Goal: Task Accomplishment & Management: Use online tool/utility

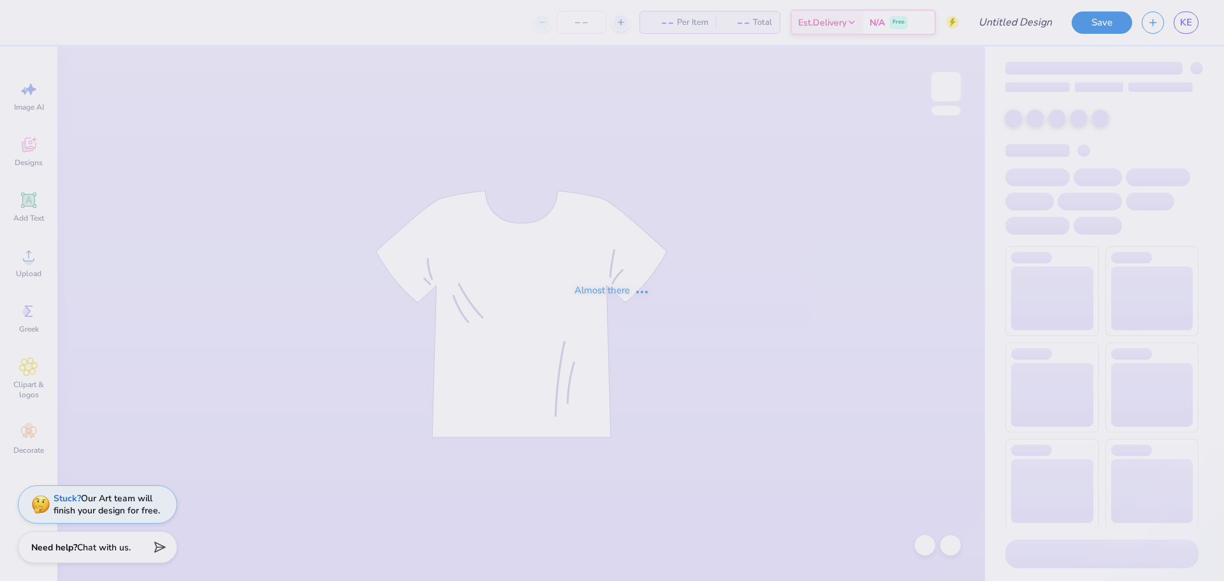
type input "Dudes Day"
type input "40"
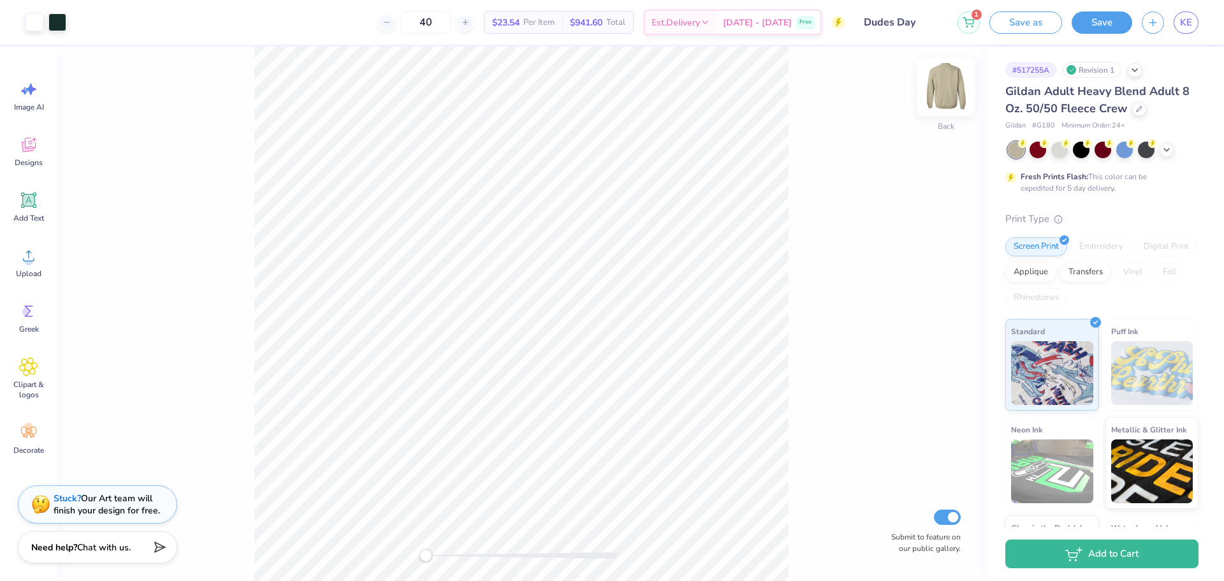
click at [946, 103] on img at bounding box center [945, 86] width 51 height 51
click at [948, 88] on img at bounding box center [945, 86] width 25 height 25
click at [27, 266] on div "Upload" at bounding box center [29, 262] width 46 height 48
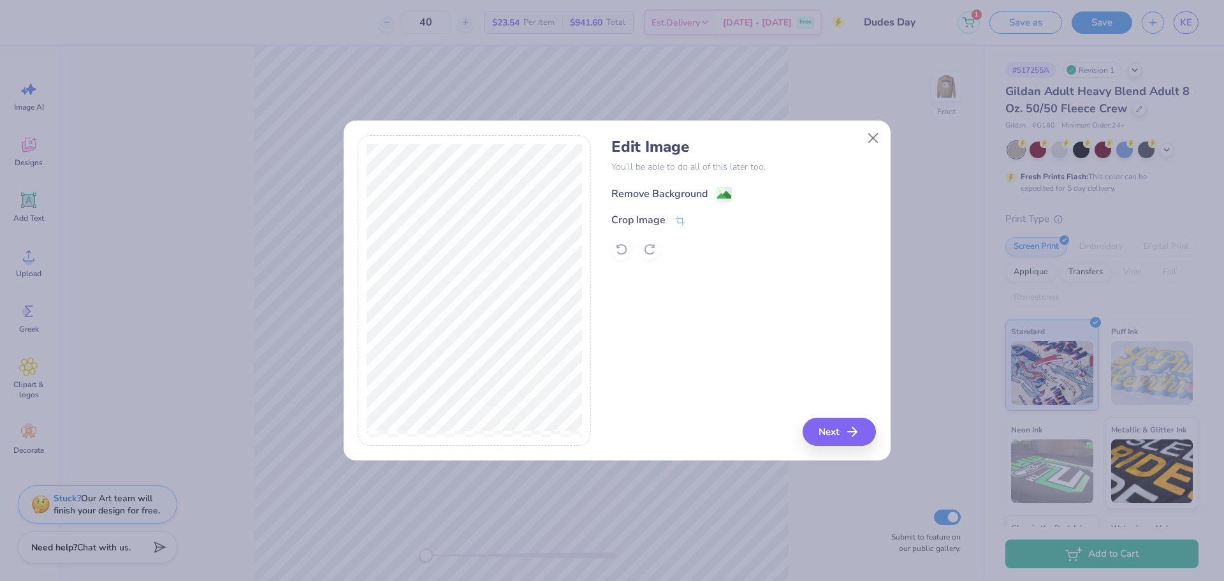
click at [720, 196] on image at bounding box center [724, 195] width 14 height 14
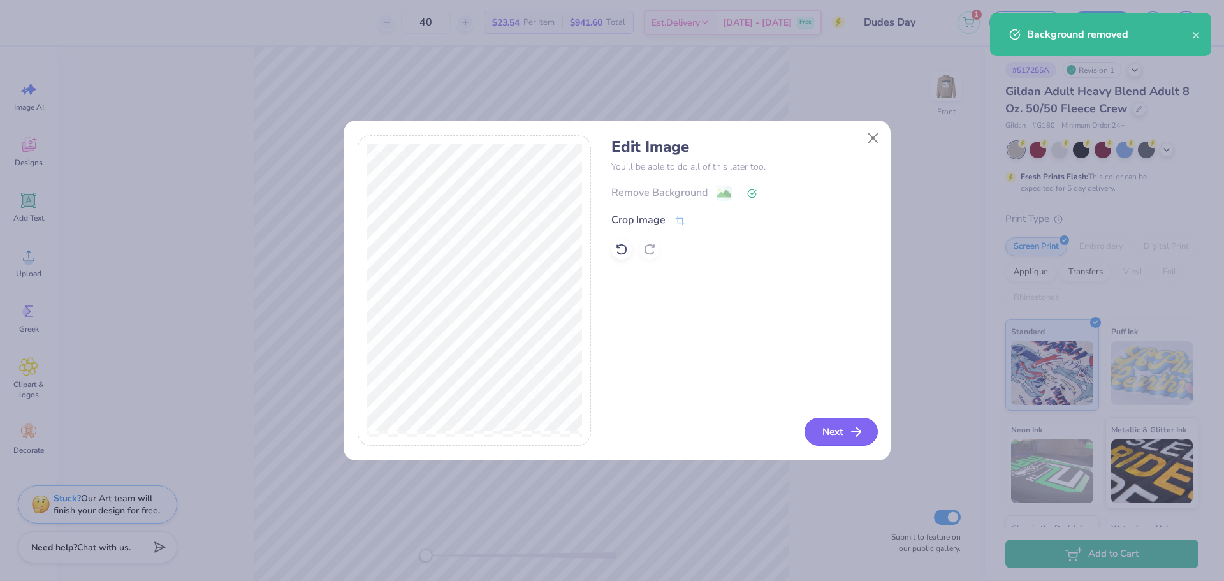
click at [825, 426] on button "Next" at bounding box center [840, 431] width 73 height 28
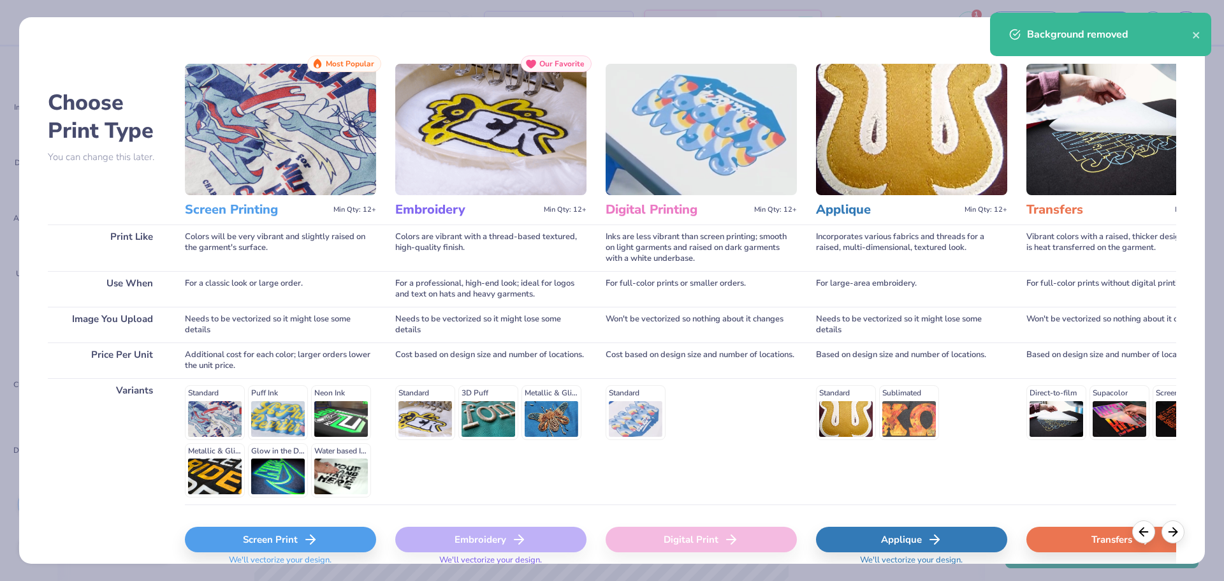
click at [318, 537] on div "Screen Print" at bounding box center [280, 538] width 191 height 25
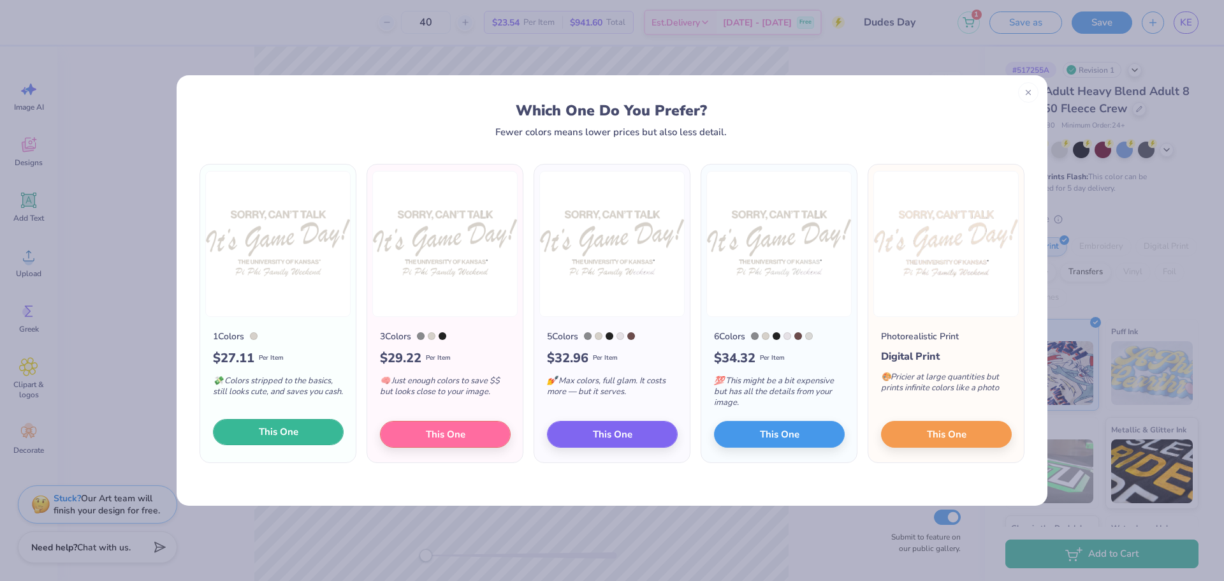
click at [287, 430] on span "This One" at bounding box center [279, 431] width 40 height 15
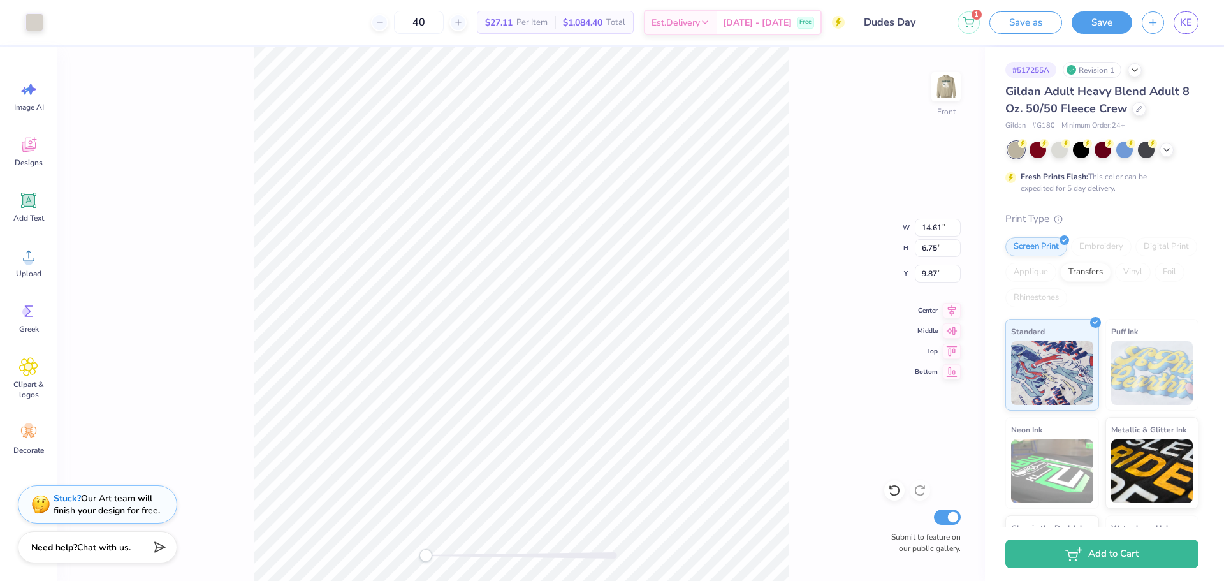
type input "12.77"
type input "5.90"
type input "3.82"
type input "13.20"
type input "6.10"
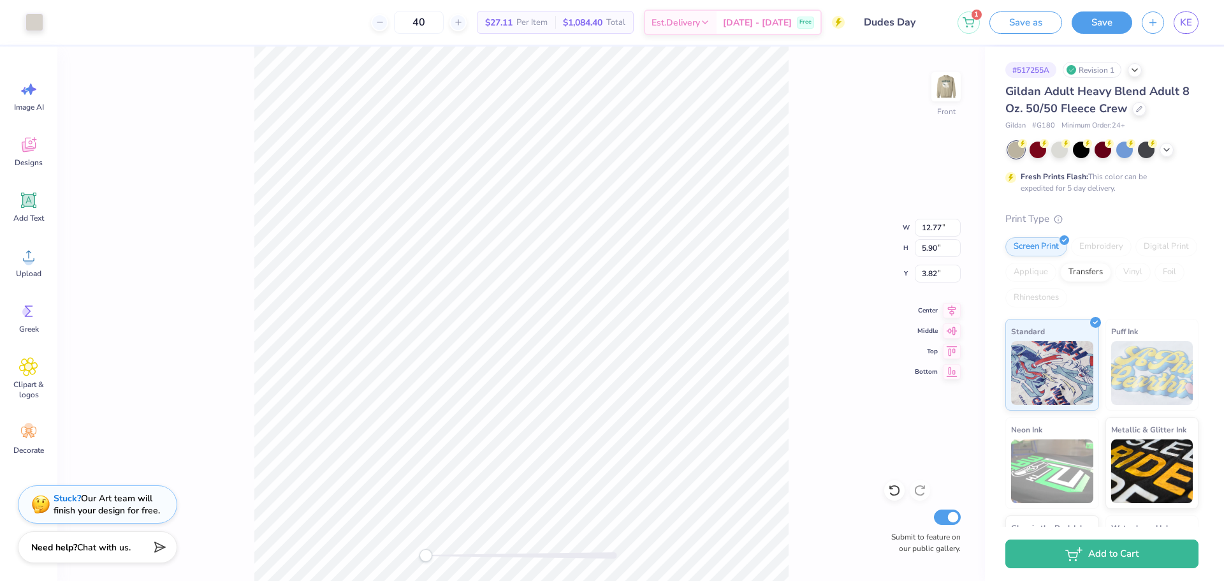
type input "3.90"
click at [945, 81] on img at bounding box center [945, 86] width 51 height 51
click at [1165, 154] on div at bounding box center [1166, 148] width 14 height 14
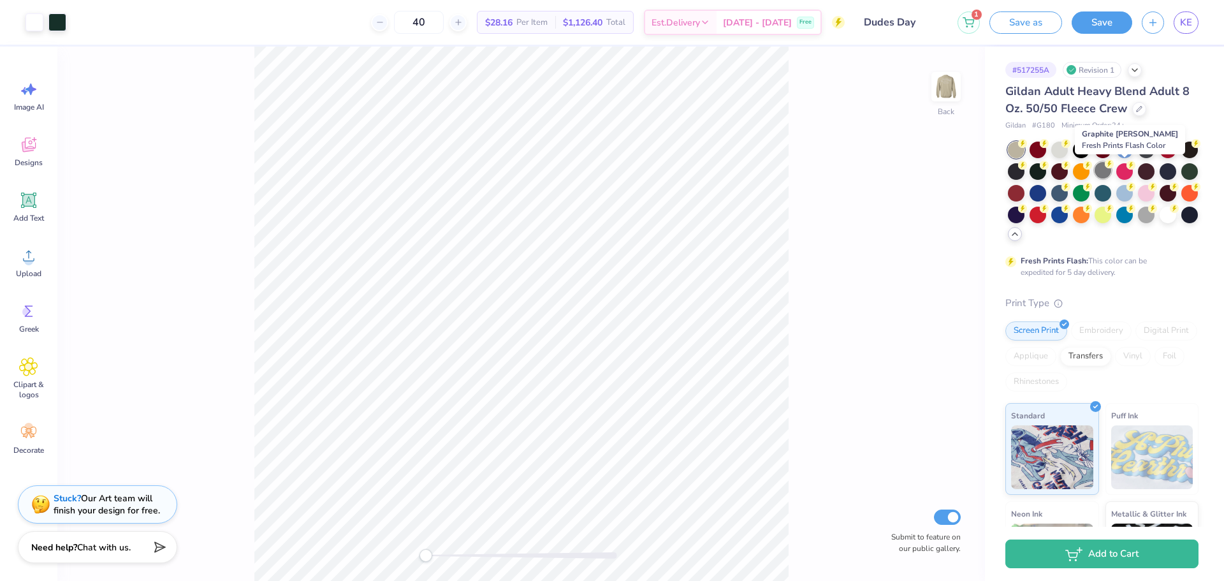
click at [1111, 173] on div at bounding box center [1102, 170] width 17 height 17
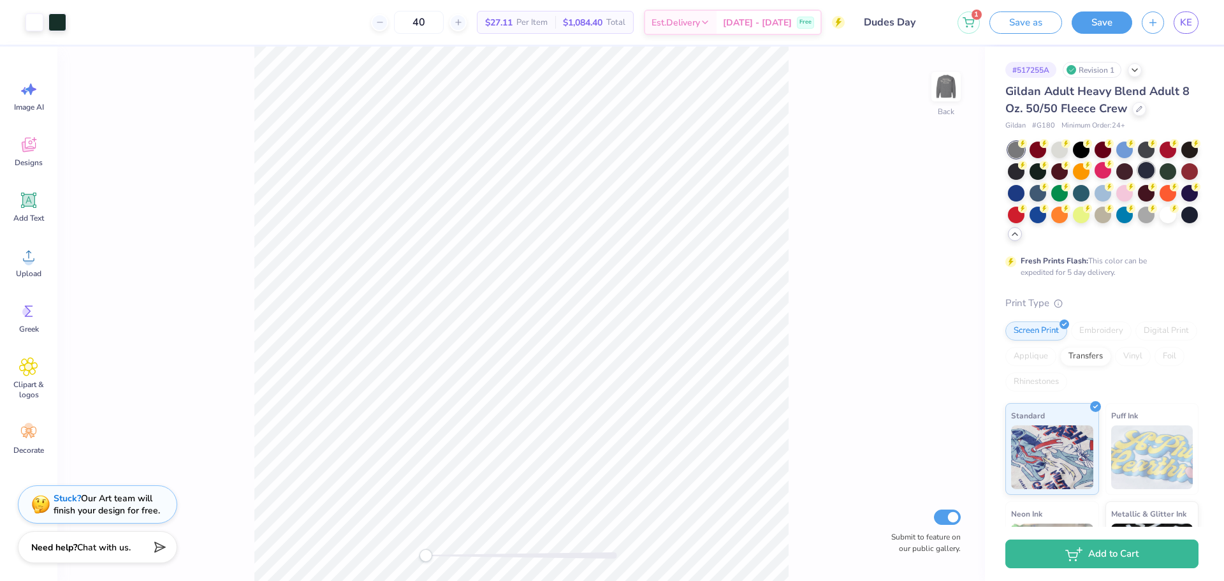
click at [1154, 171] on div at bounding box center [1146, 170] width 17 height 17
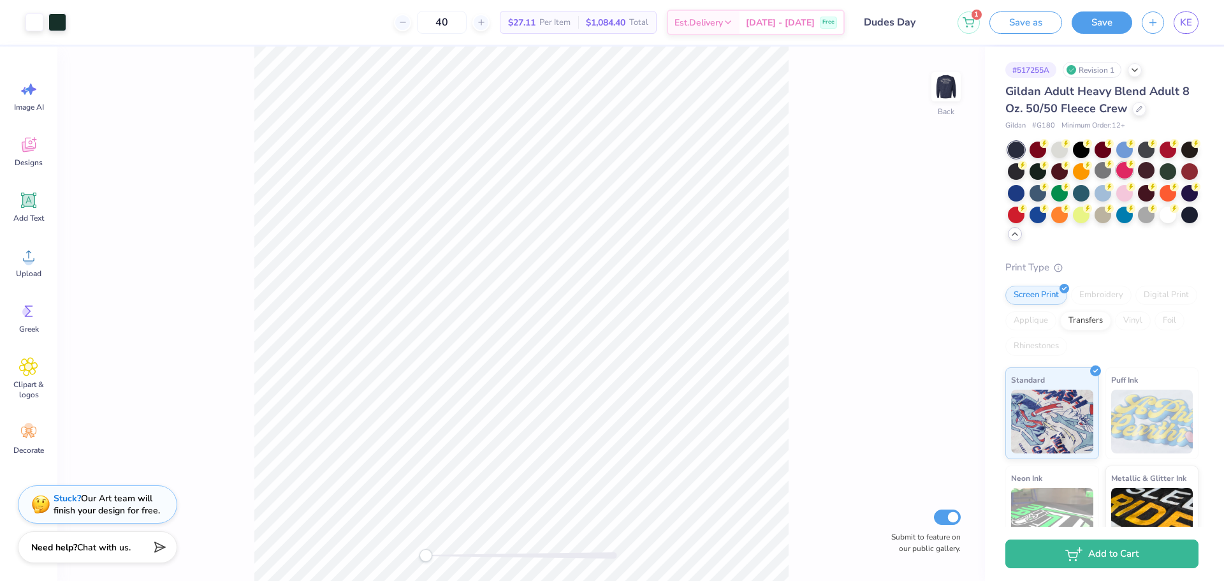
click at [1133, 171] on div at bounding box center [1124, 170] width 17 height 17
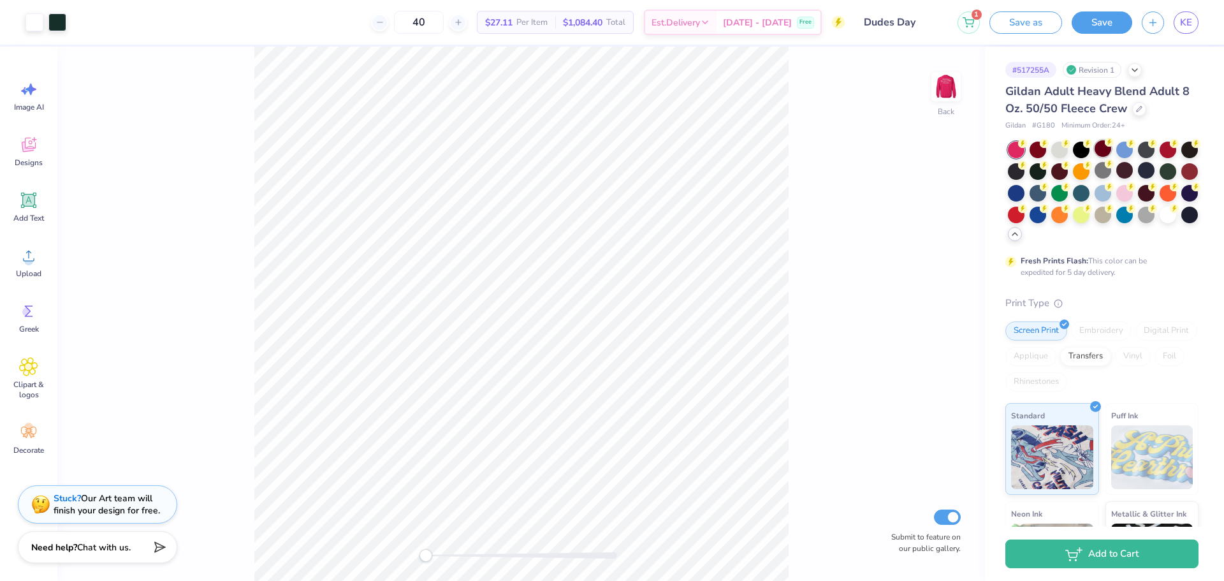
click at [1106, 152] on div at bounding box center [1102, 148] width 17 height 17
click at [1061, 151] on div at bounding box center [1059, 148] width 17 height 17
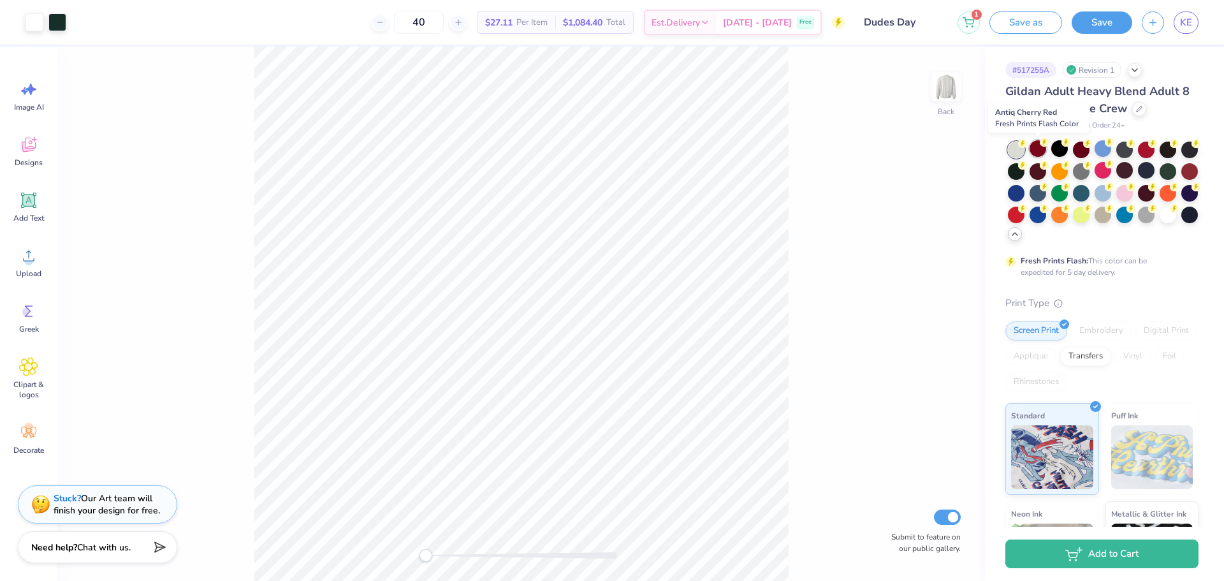
click at [1036, 151] on div at bounding box center [1037, 148] width 17 height 17
click at [1181, 157] on div at bounding box center [1189, 148] width 17 height 17
click at [1038, 245] on div "Fresh Prints Flash: This color can be expedited for 5 day delivery." at bounding box center [1101, 209] width 193 height 136
click at [1029, 242] on div at bounding box center [1103, 191] width 191 height 101
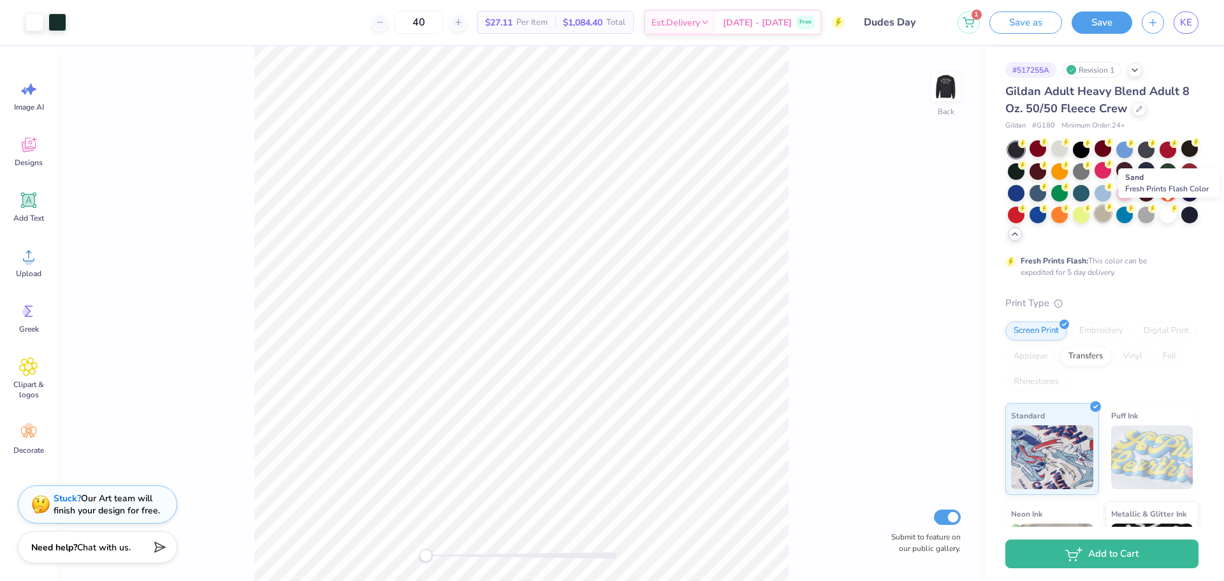
click at [1113, 211] on icon at bounding box center [1109, 207] width 9 height 9
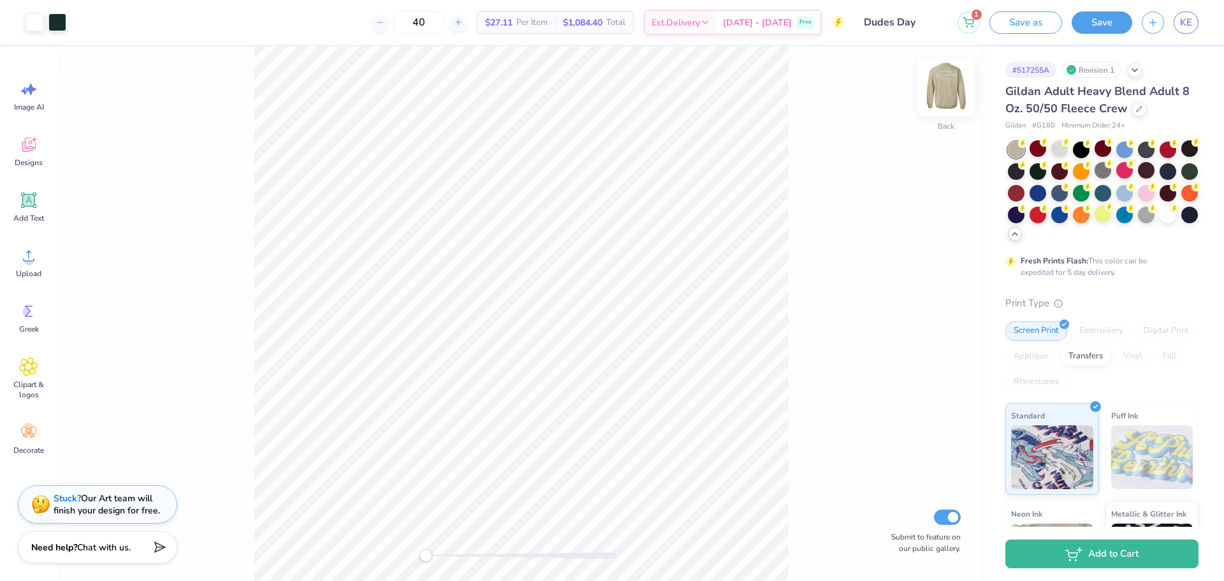
click at [956, 94] on img at bounding box center [945, 86] width 51 height 51
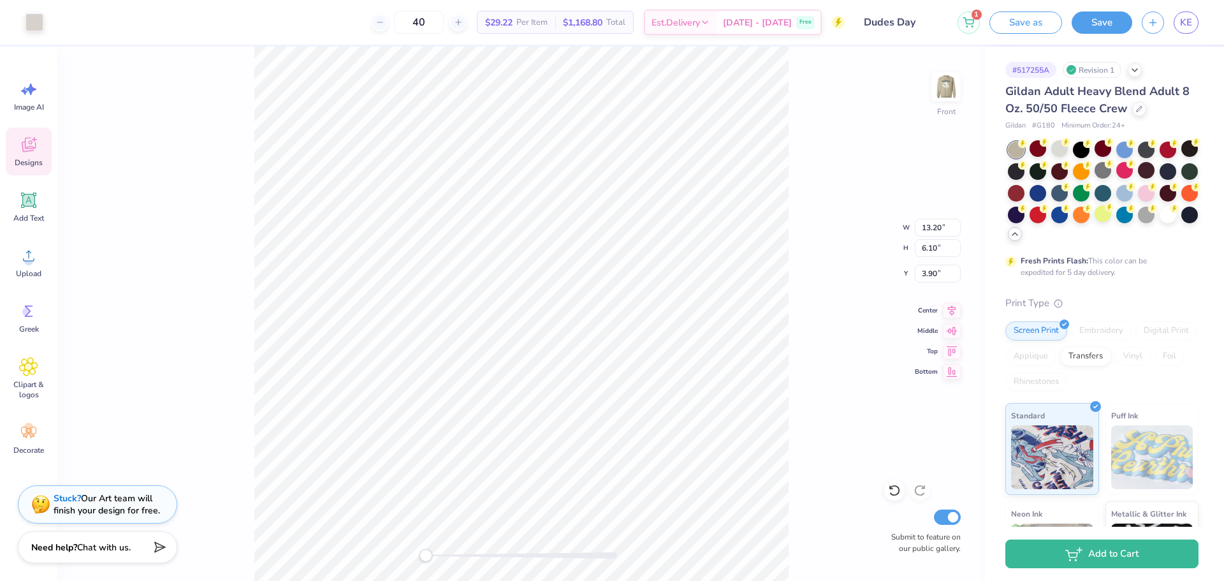
click at [25, 170] on div "Designs" at bounding box center [29, 151] width 46 height 48
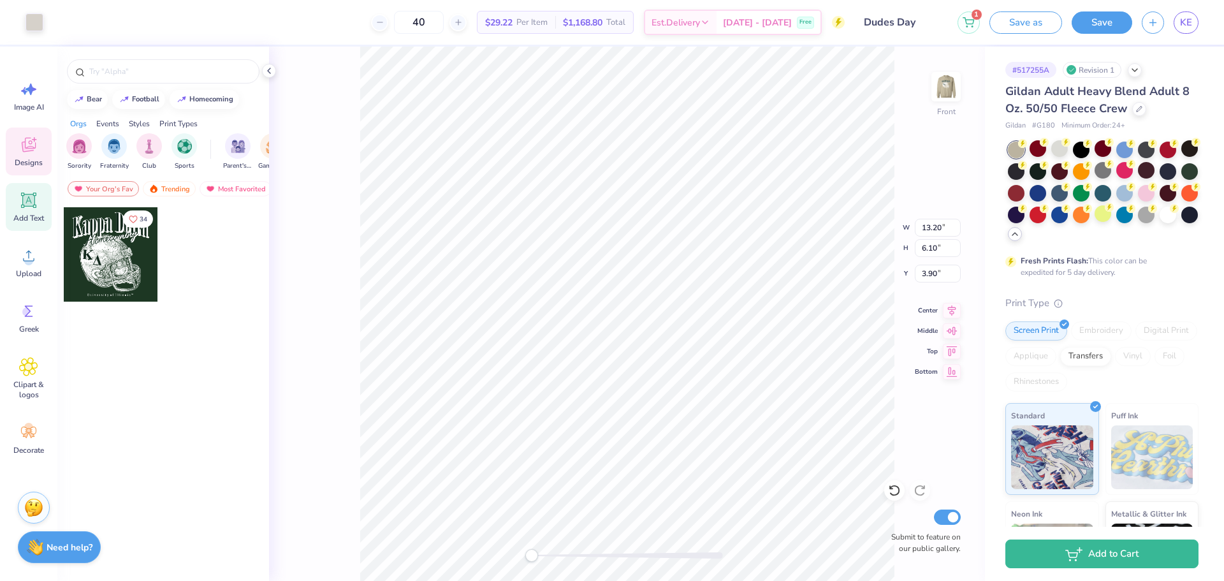
click at [40, 219] on span "Add Text" at bounding box center [28, 218] width 31 height 10
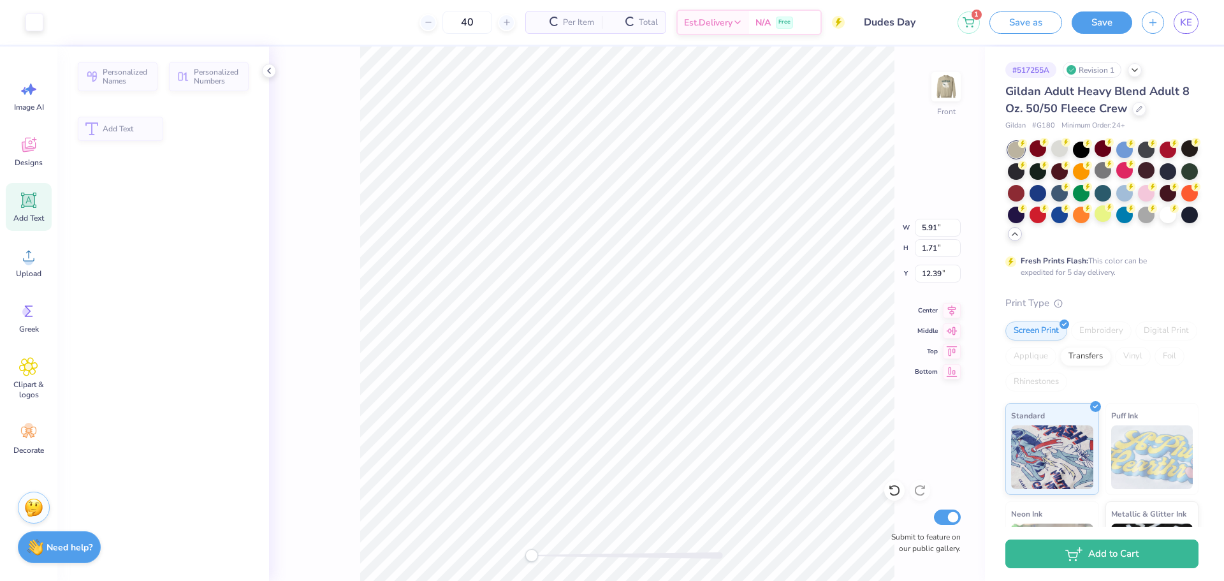
type input "5.91"
type input "1.71"
type input "12.39"
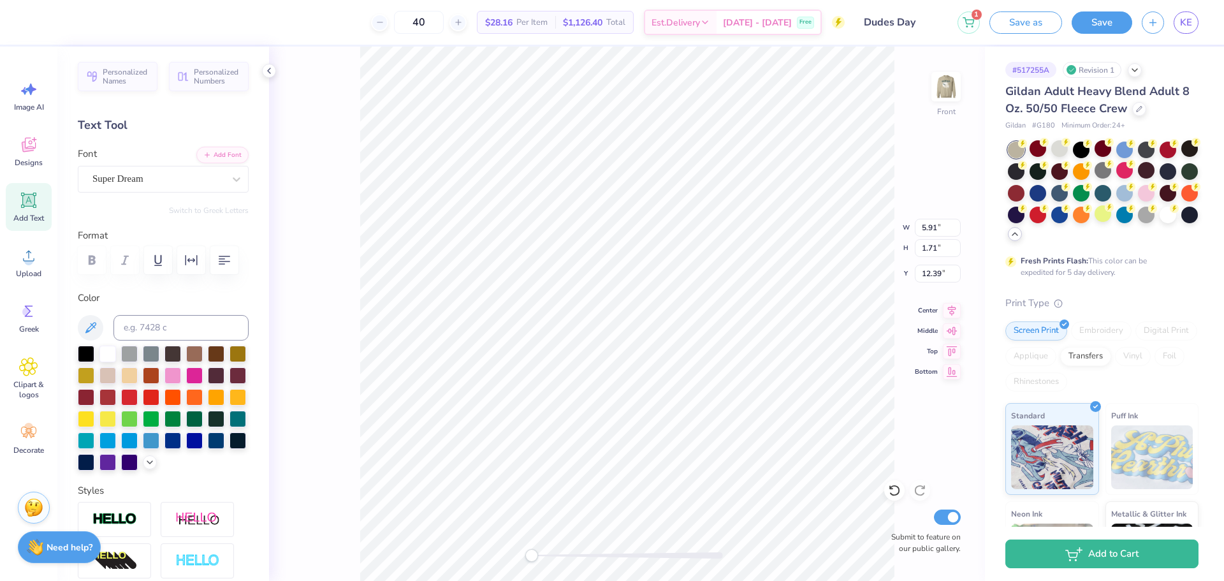
scroll to position [11, 2]
click at [202, 171] on div "Super Dream" at bounding box center [158, 179] width 134 height 20
click at [1038, 19] on button "Save as" at bounding box center [1025, 21] width 73 height 22
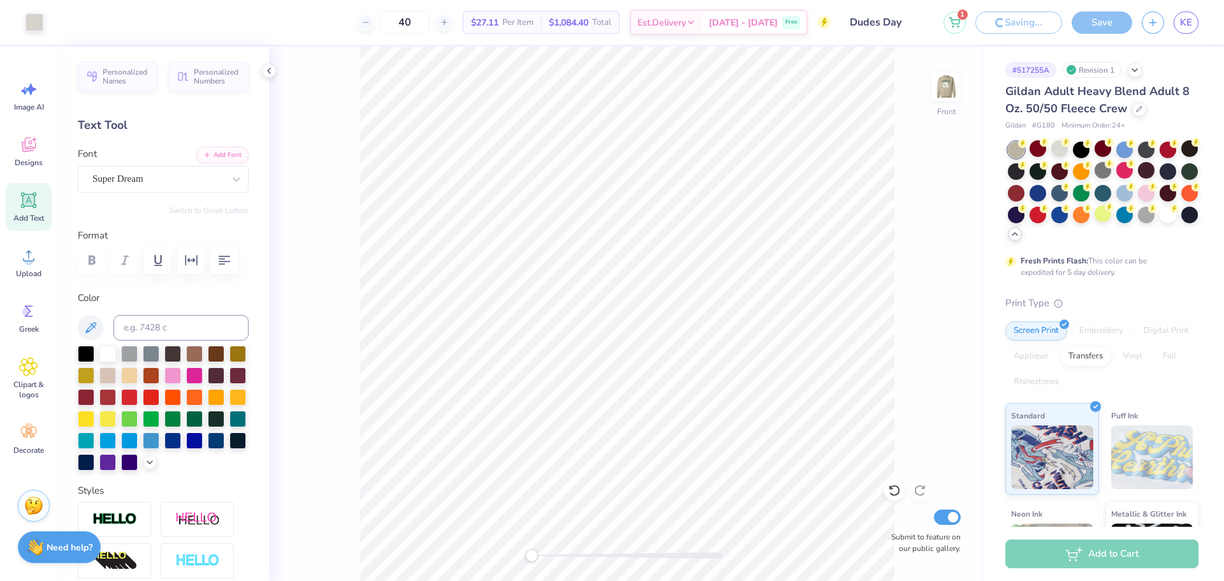
click at [36, 513] on img at bounding box center [33, 505] width 19 height 19
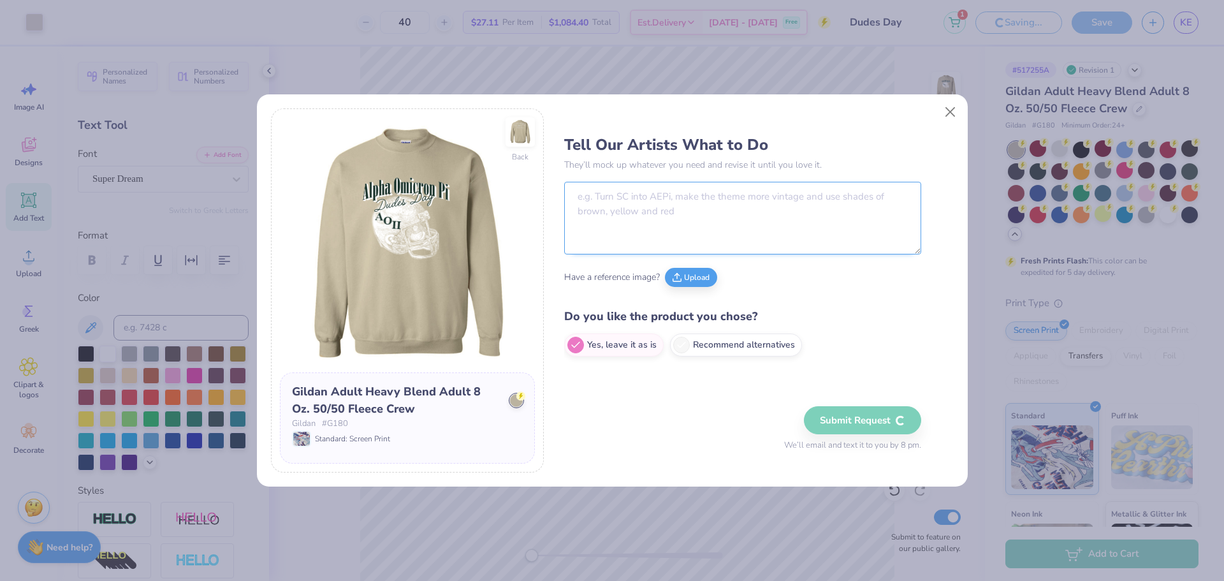
click at [776, 200] on textarea at bounding box center [742, 218] width 357 height 73
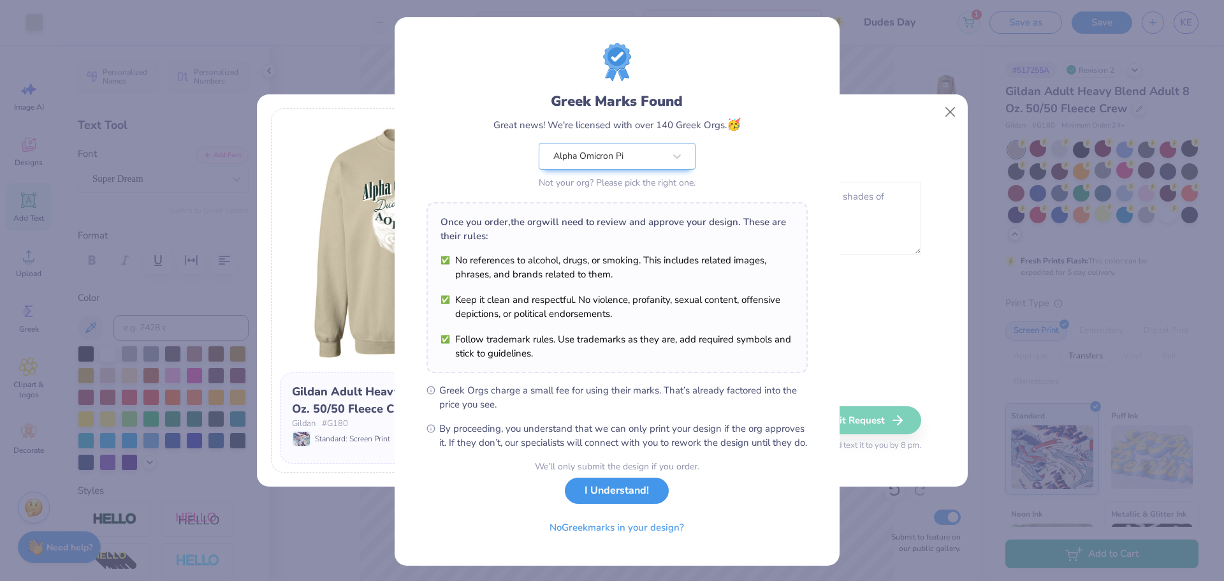
click at [607, 504] on button "I Understand!" at bounding box center [617, 490] width 104 height 26
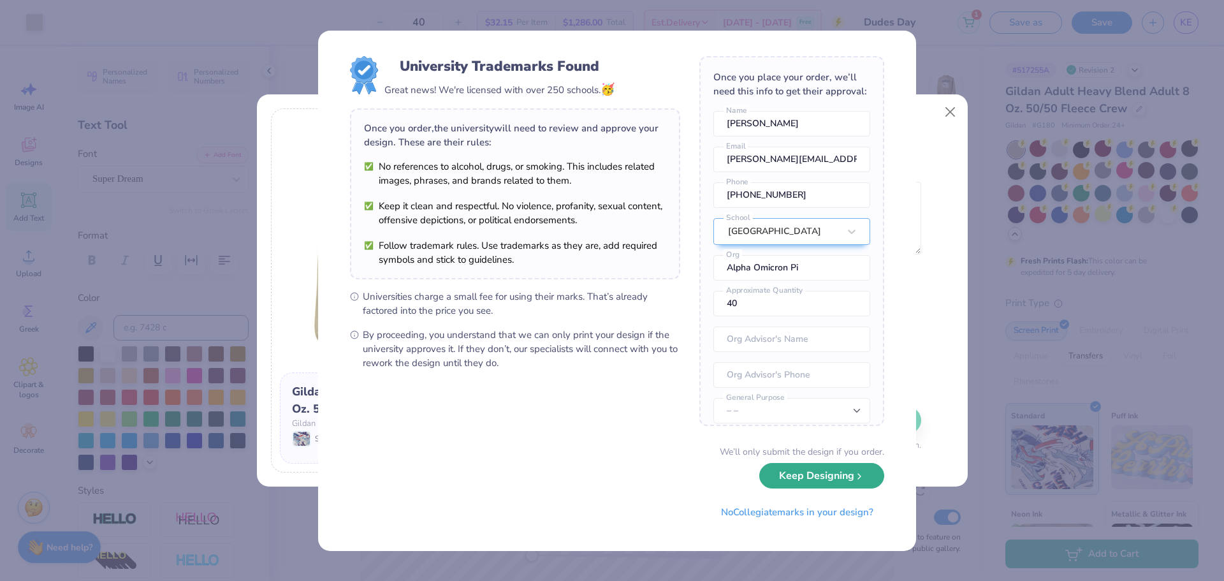
click at [784, 473] on button "Keep Designing" at bounding box center [821, 476] width 125 height 26
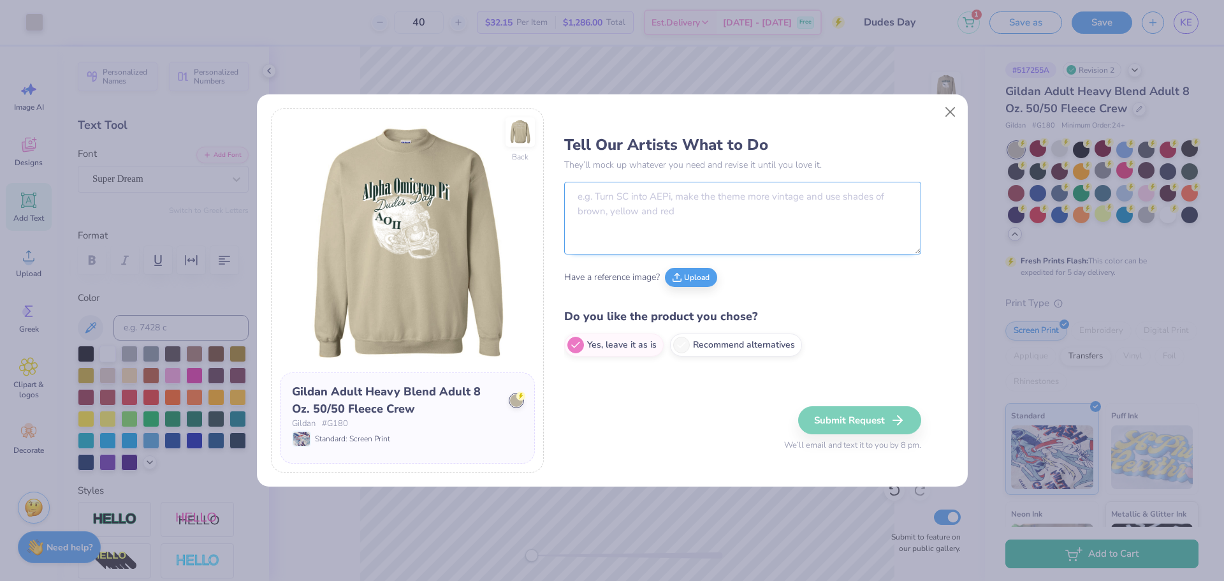
type textarea "I"
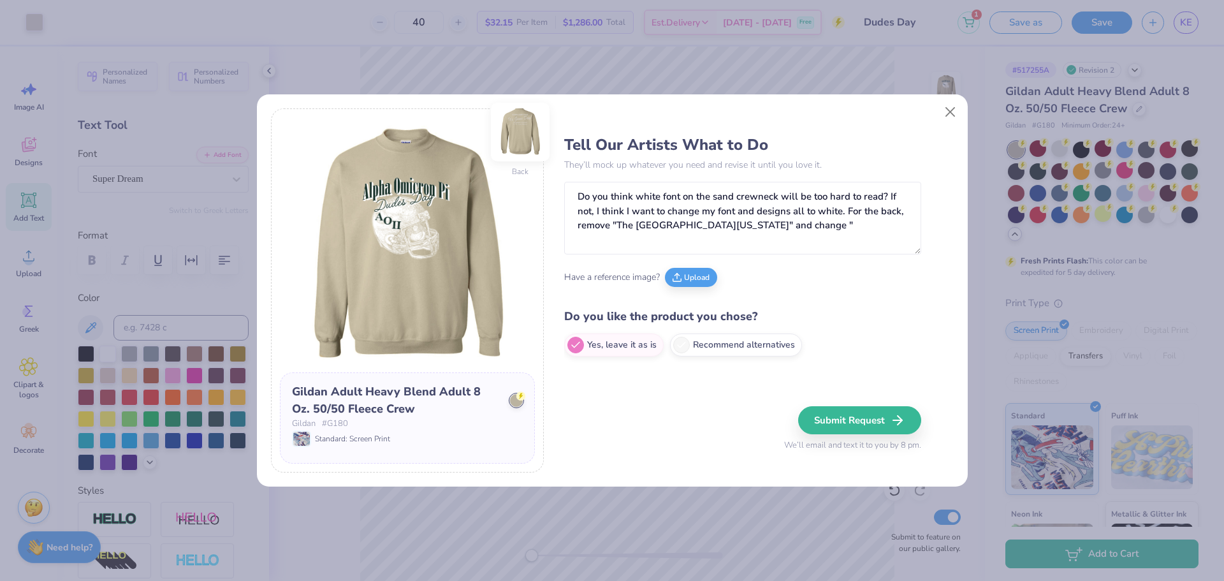
click at [518, 130] on img at bounding box center [520, 132] width 59 height 59
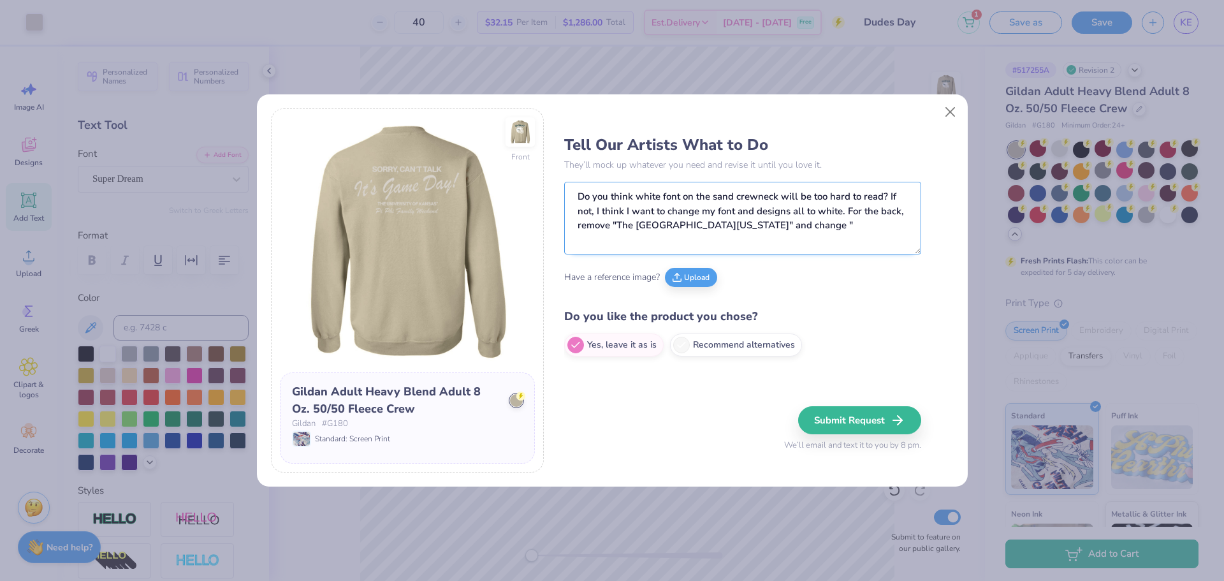
click at [806, 222] on textarea "Do you think white font on the sand crewneck will be too hard to read? If not, …" at bounding box center [742, 218] width 357 height 73
type textarea "Do you think white font on the sand crewneck will be too hard to read? If not, …"
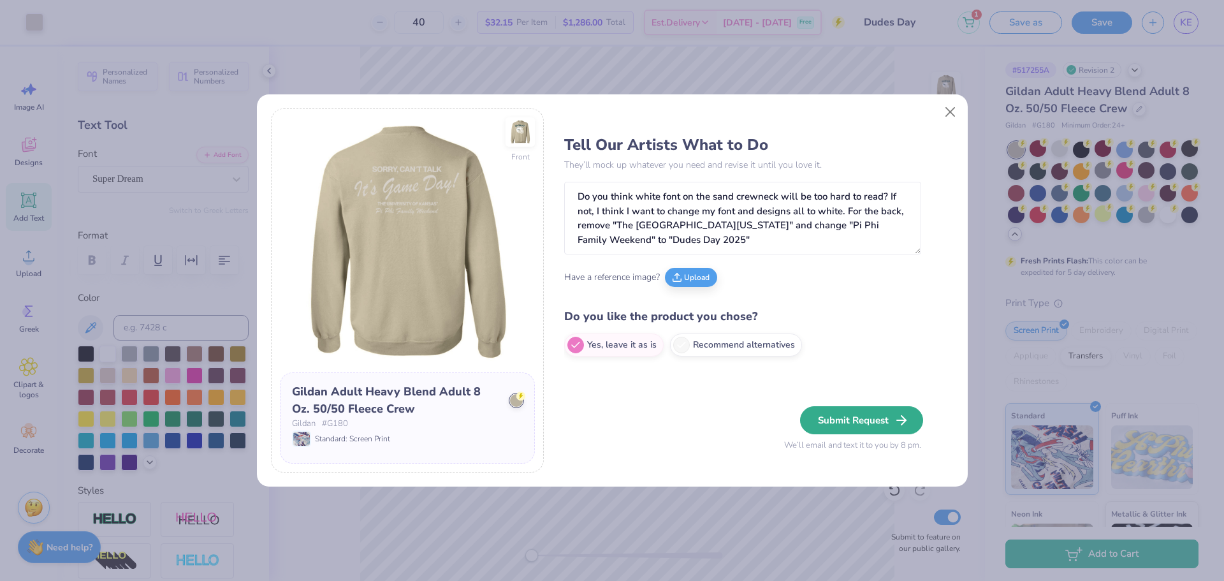
click at [853, 424] on button "Submit Request" at bounding box center [861, 420] width 123 height 28
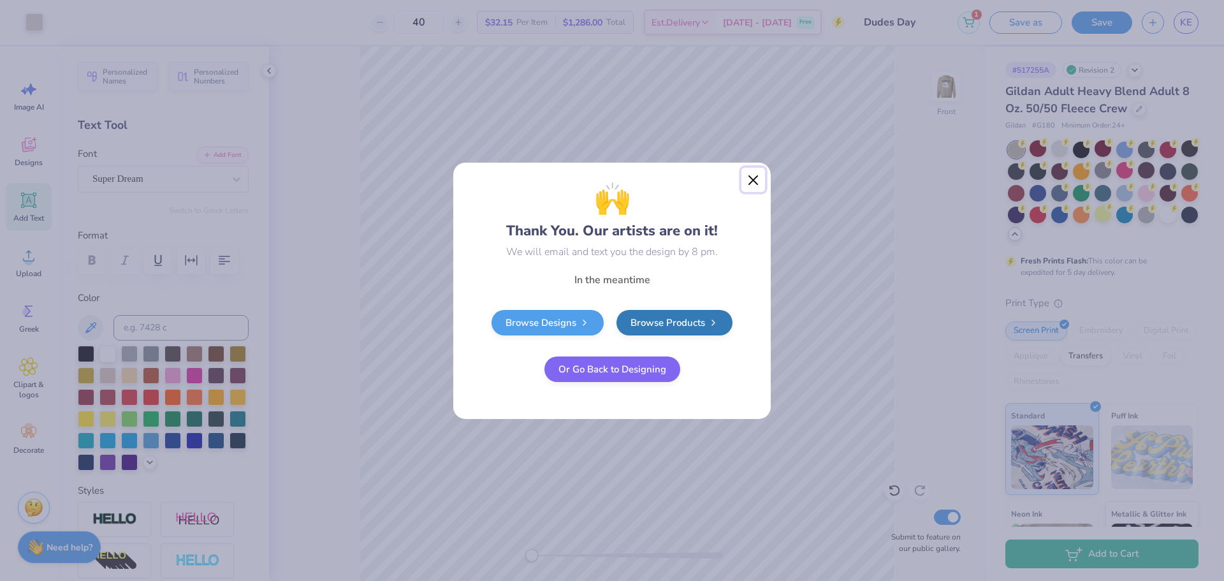
click at [757, 185] on button "Close" at bounding box center [753, 180] width 24 height 24
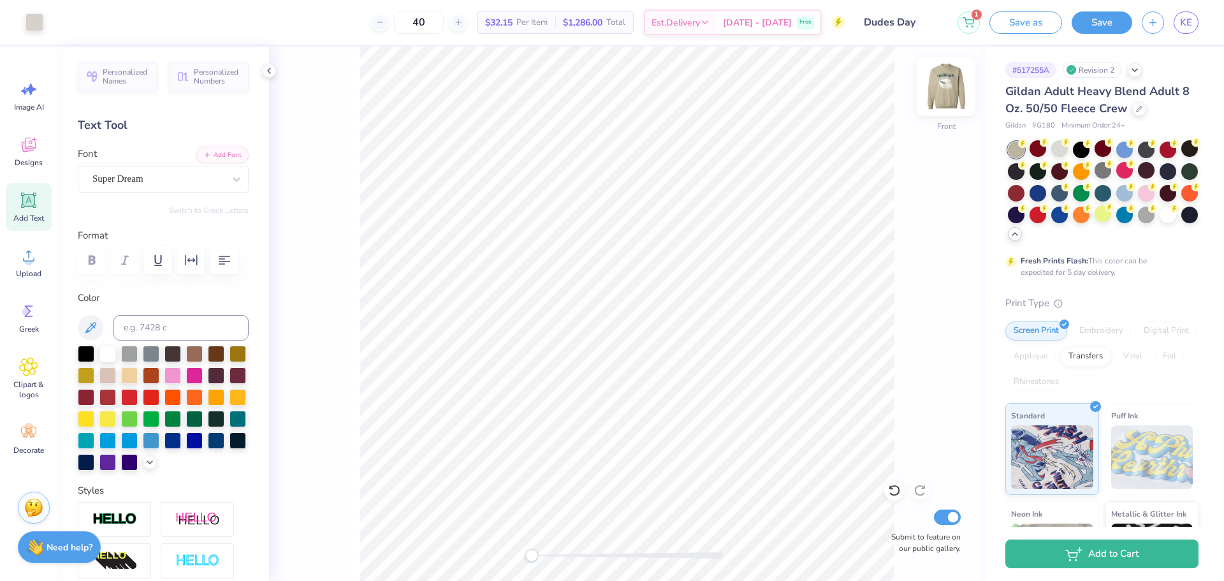
click at [943, 87] on img at bounding box center [945, 86] width 51 height 51
click at [943, 87] on img at bounding box center [945, 86] width 25 height 25
click at [934, 91] on img at bounding box center [945, 86] width 51 height 51
click at [935, 101] on img at bounding box center [945, 86] width 51 height 51
click at [935, 99] on img at bounding box center [945, 86] width 25 height 25
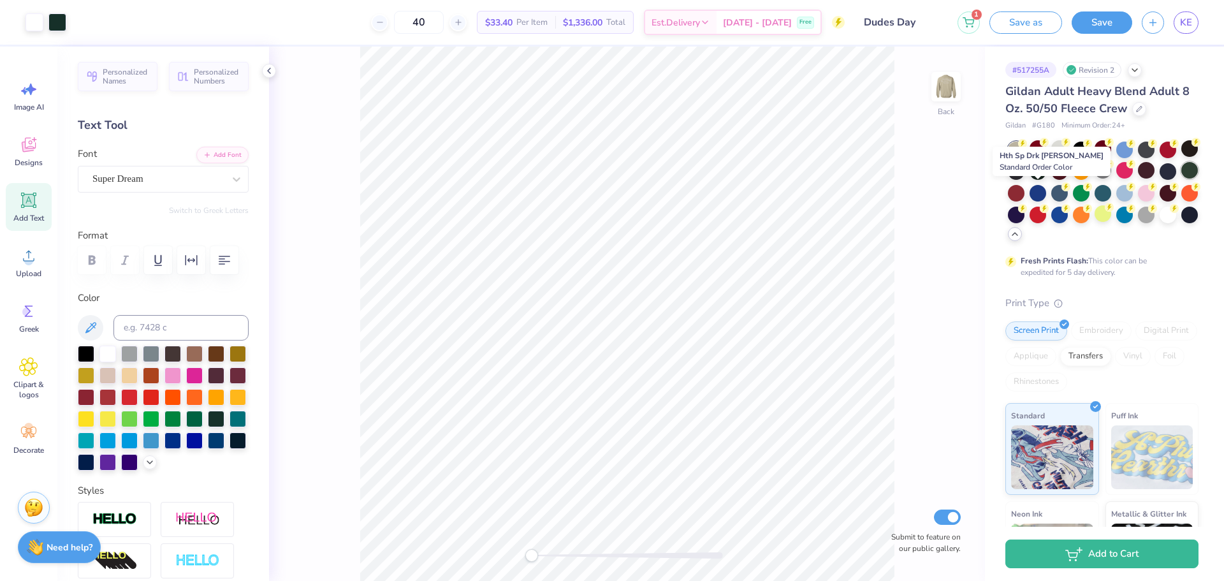
click at [1181, 178] on div at bounding box center [1189, 170] width 17 height 17
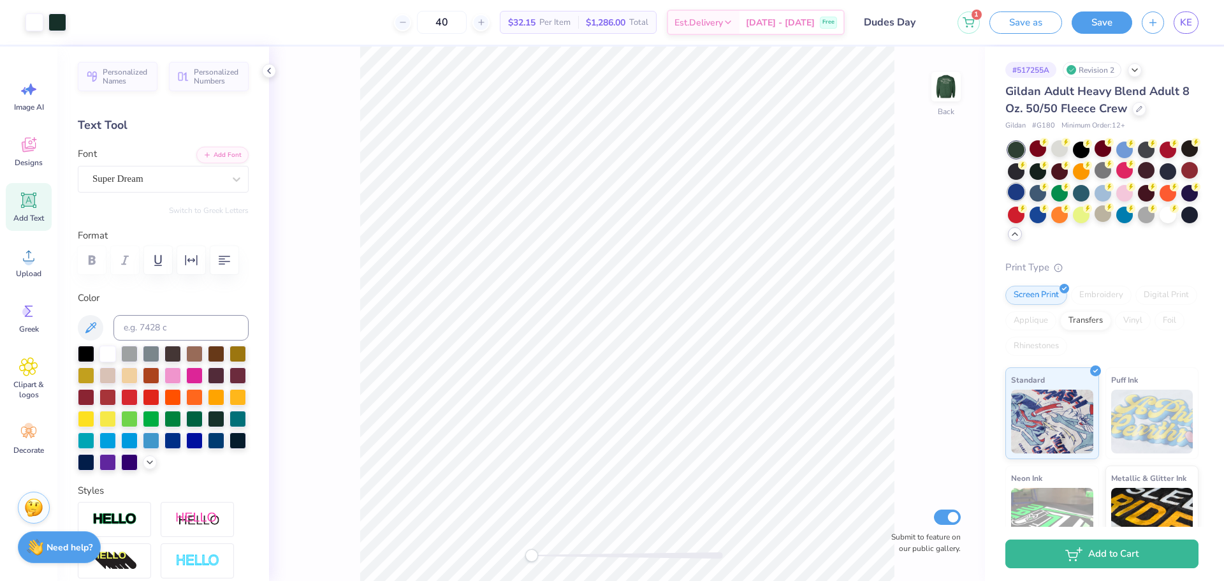
click at [1024, 198] on div at bounding box center [1016, 192] width 17 height 17
click at [1159, 178] on div at bounding box center [1167, 170] width 17 height 17
click at [1046, 169] on div at bounding box center [1037, 170] width 17 height 17
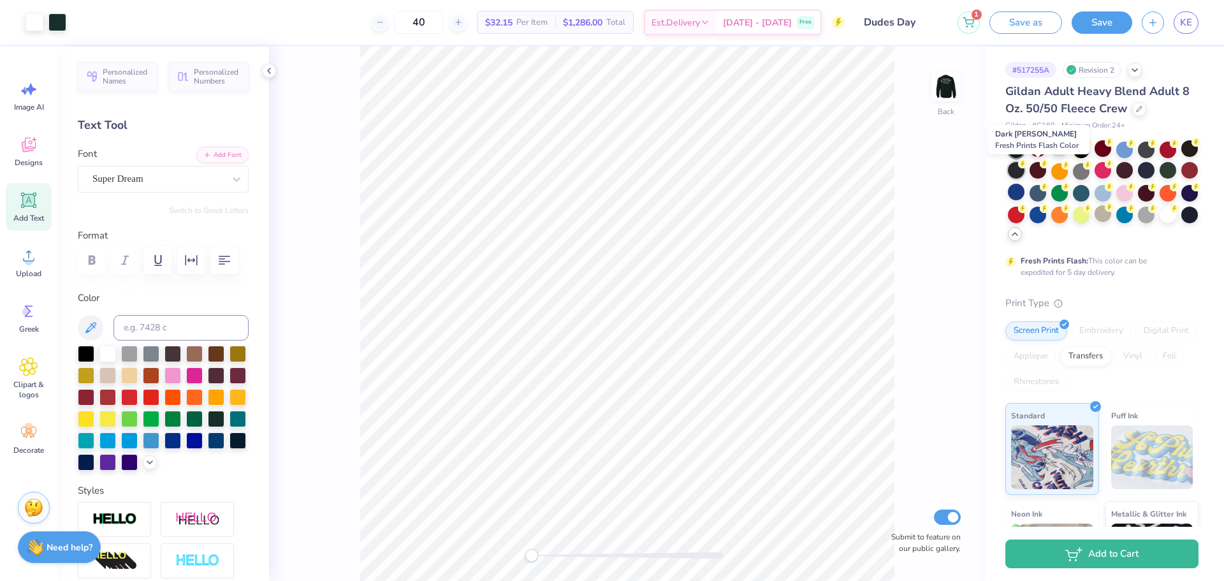
click at [1024, 171] on div at bounding box center [1016, 170] width 17 height 17
click at [1163, 223] on div at bounding box center [1103, 191] width 191 height 101
click at [1111, 215] on div at bounding box center [1102, 213] width 17 height 17
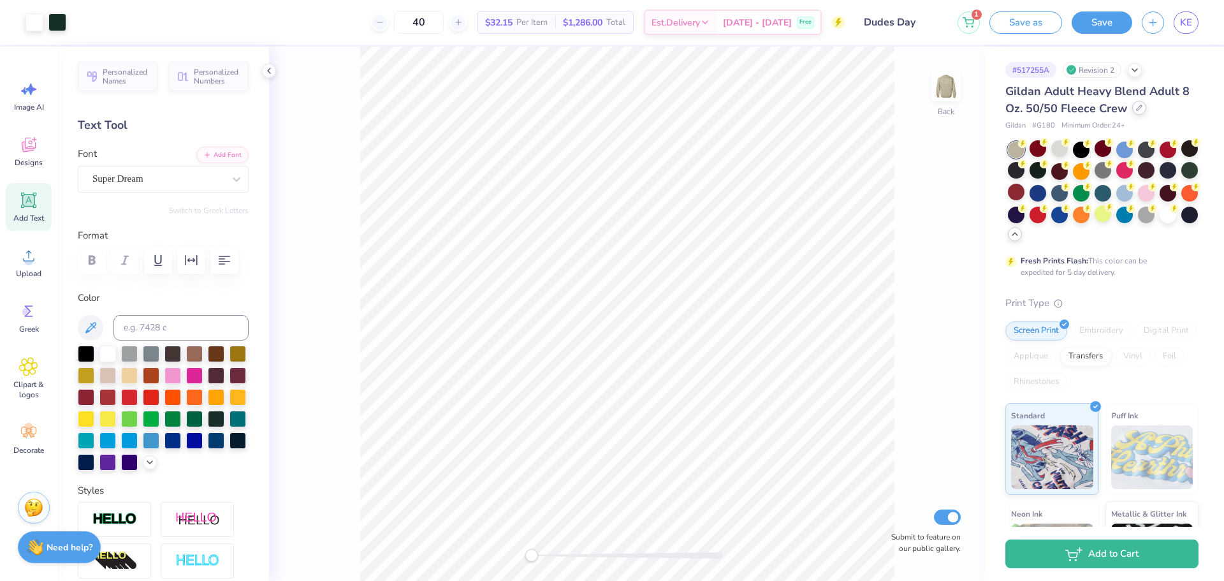
click at [1130, 111] on div "Gildan Adult Heavy Blend Adult 8 Oz. 50/50 Fleece Crew" at bounding box center [1101, 100] width 193 height 34
click at [1134, 103] on div at bounding box center [1139, 108] width 14 height 14
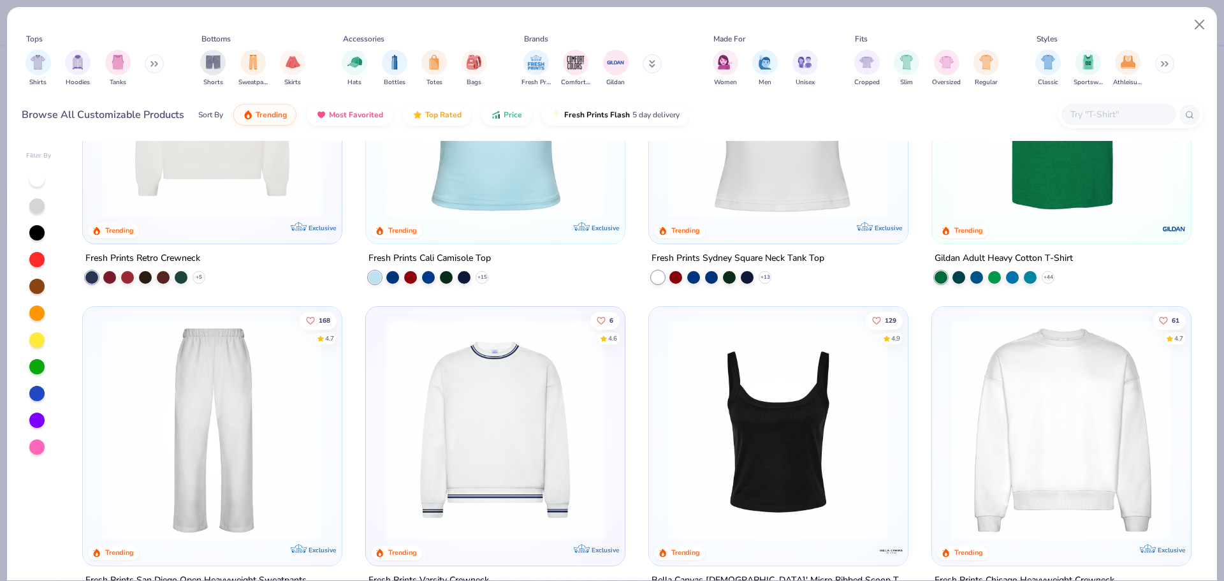
scroll to position [574, 0]
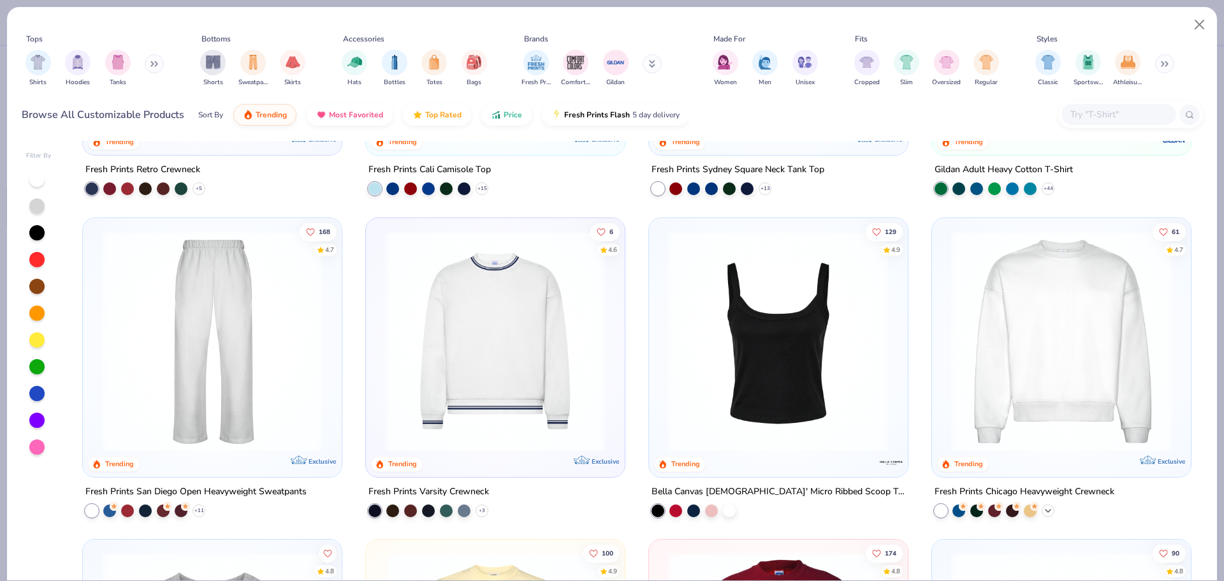
click at [1043, 505] on icon at bounding box center [1048, 510] width 10 height 10
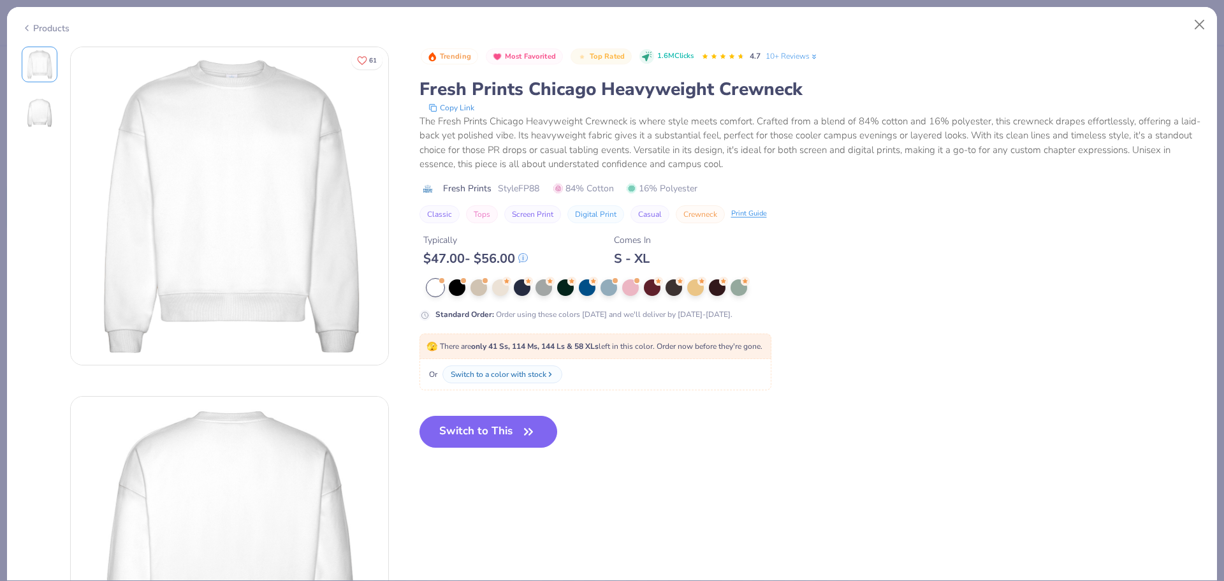
click at [45, 22] on div "Products" at bounding box center [46, 28] width 48 height 13
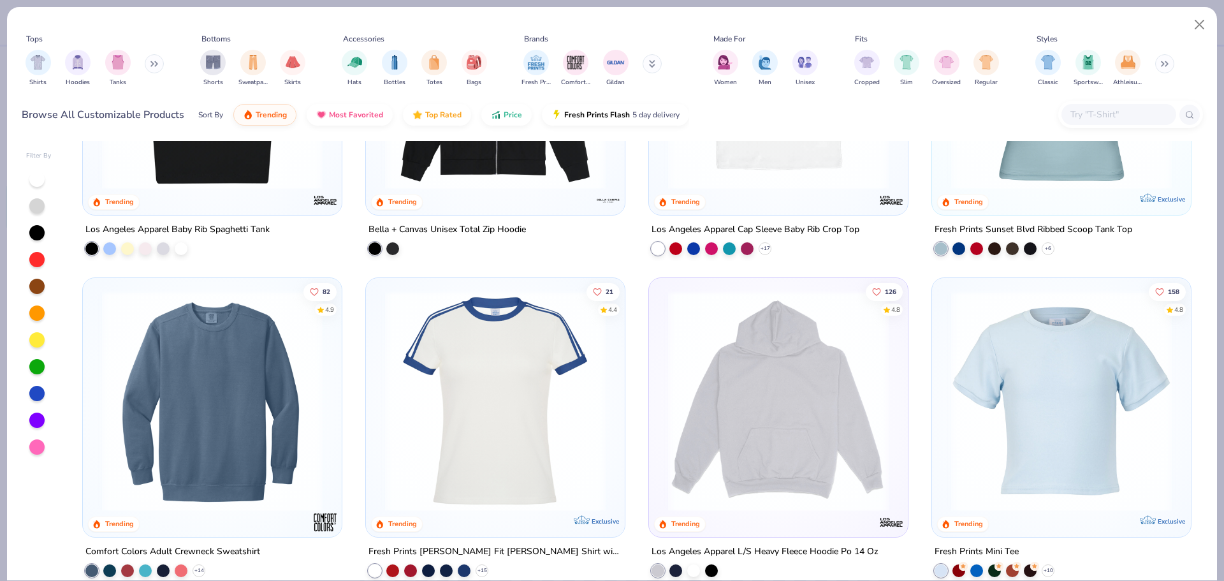
scroll to position [1912, 0]
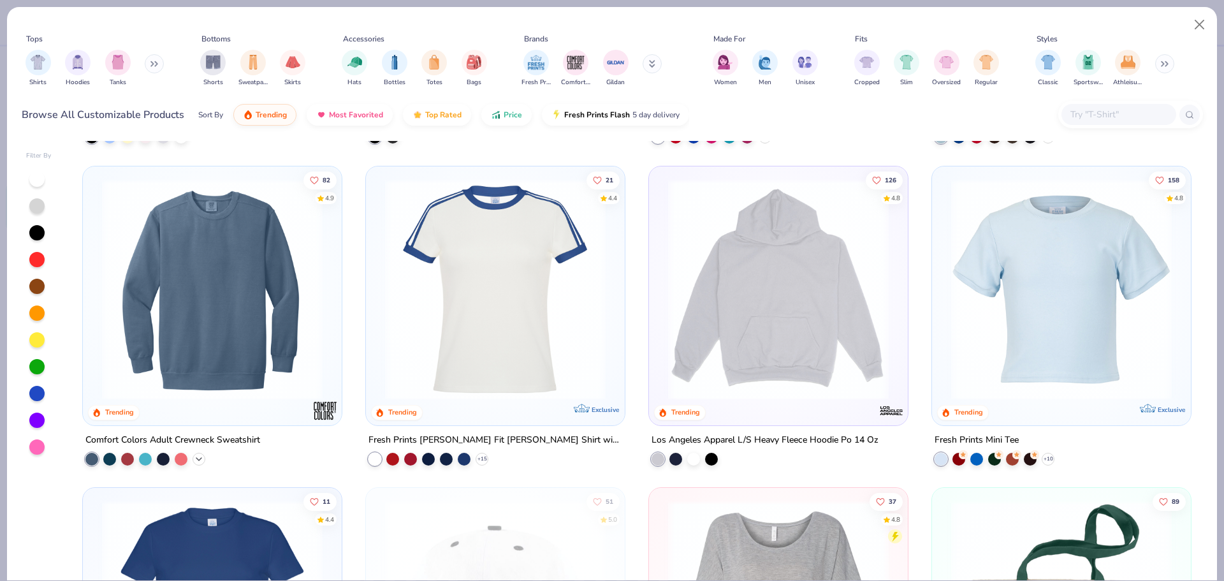
click at [194, 461] on icon at bounding box center [199, 458] width 10 height 10
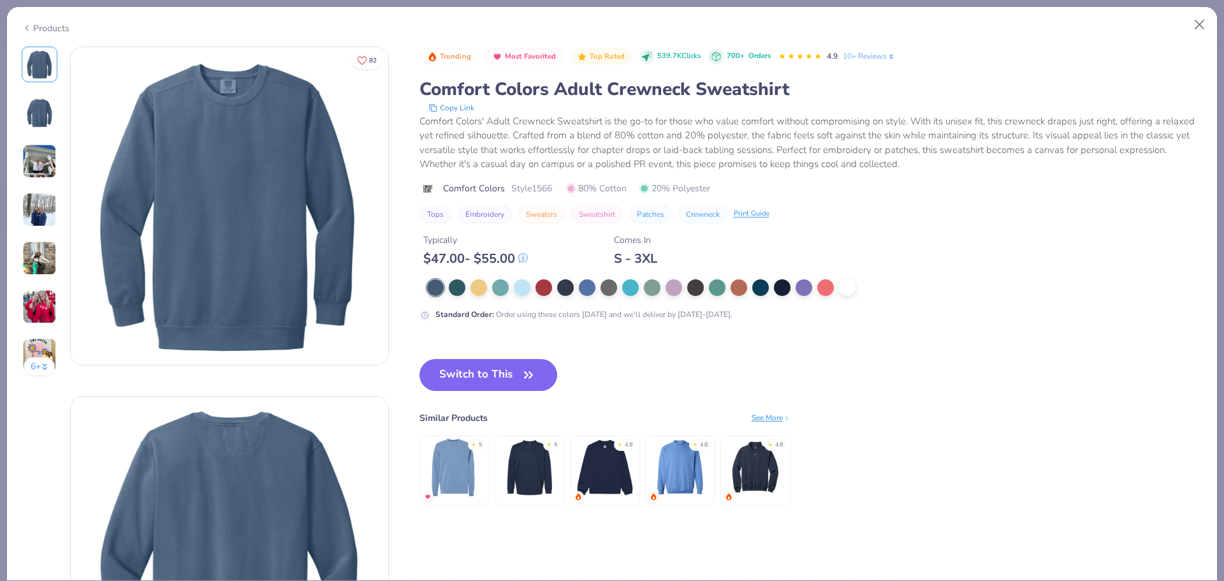
click at [33, 22] on div "Products" at bounding box center [46, 28] width 48 height 13
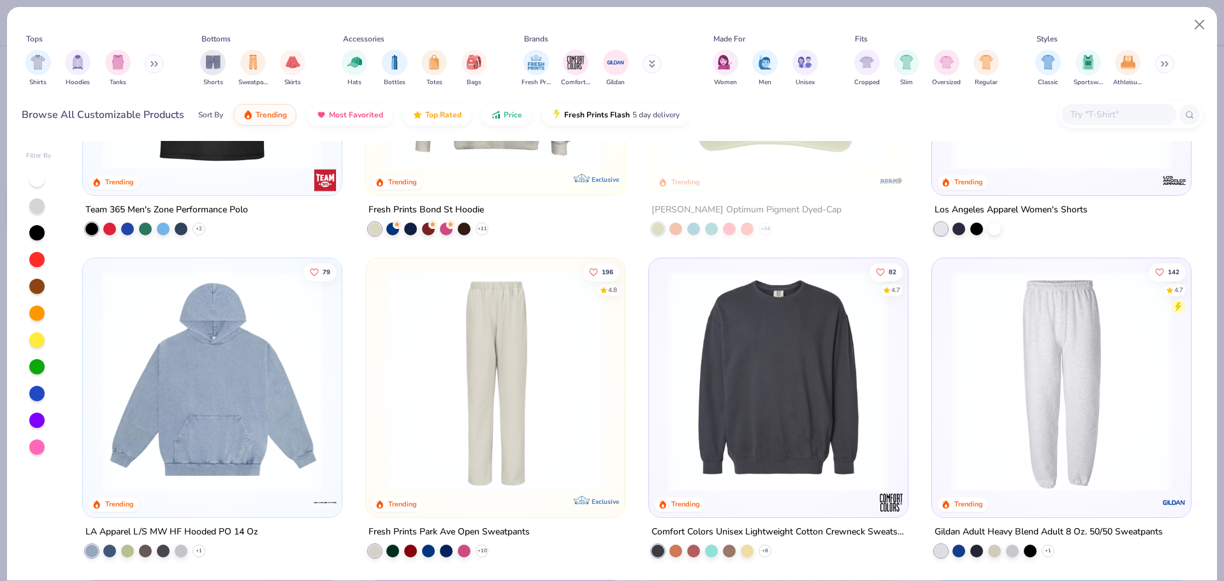
scroll to position [2804, 0]
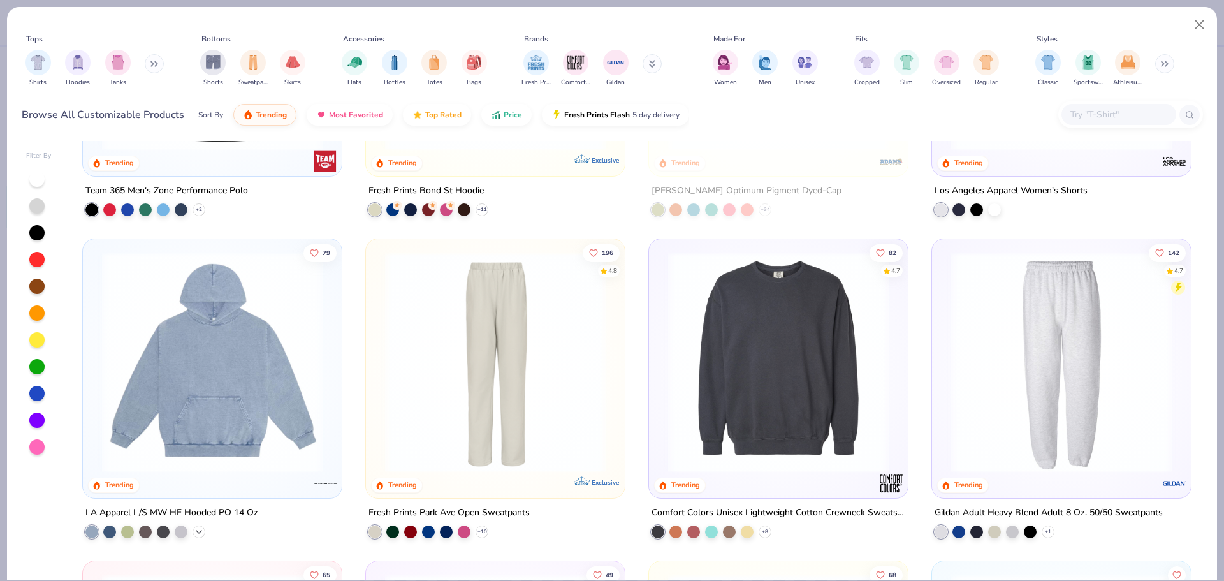
click at [194, 530] on icon at bounding box center [199, 531] width 10 height 10
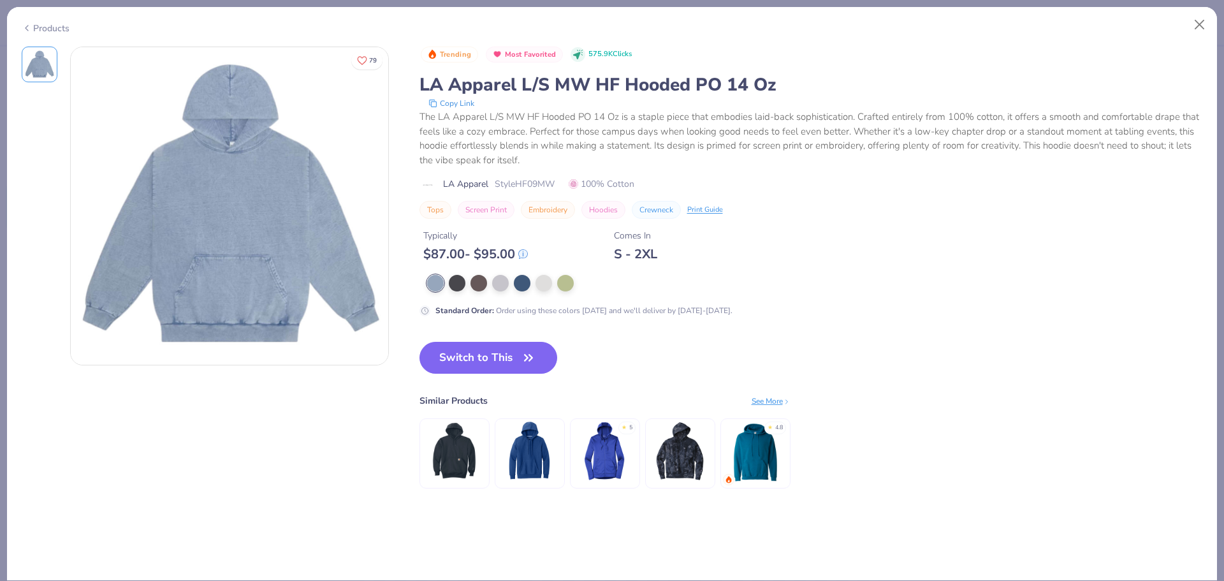
click at [50, 22] on div "Products" at bounding box center [46, 28] width 48 height 13
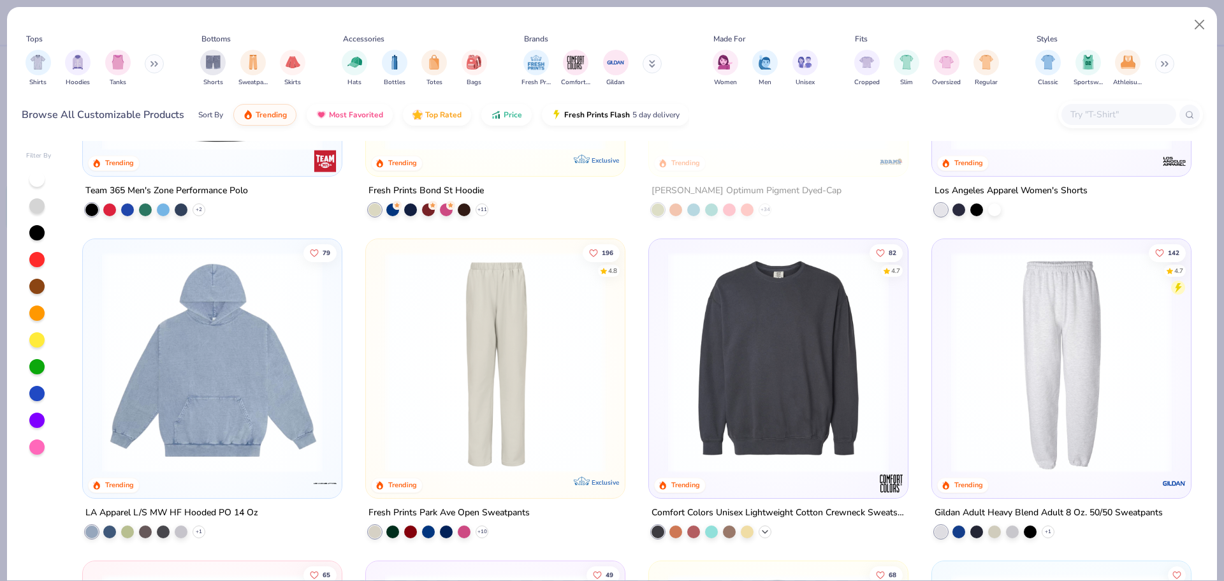
click at [765, 532] on div "+ 8" at bounding box center [764, 531] width 13 height 13
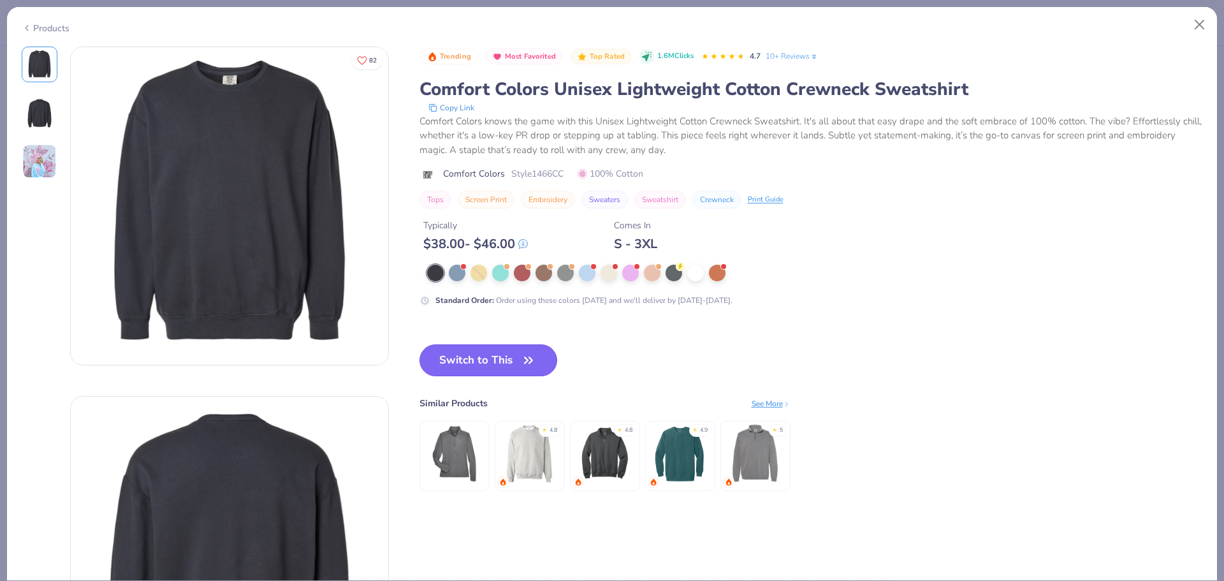
click at [479, 363] on button "Switch to This" at bounding box center [488, 360] width 138 height 32
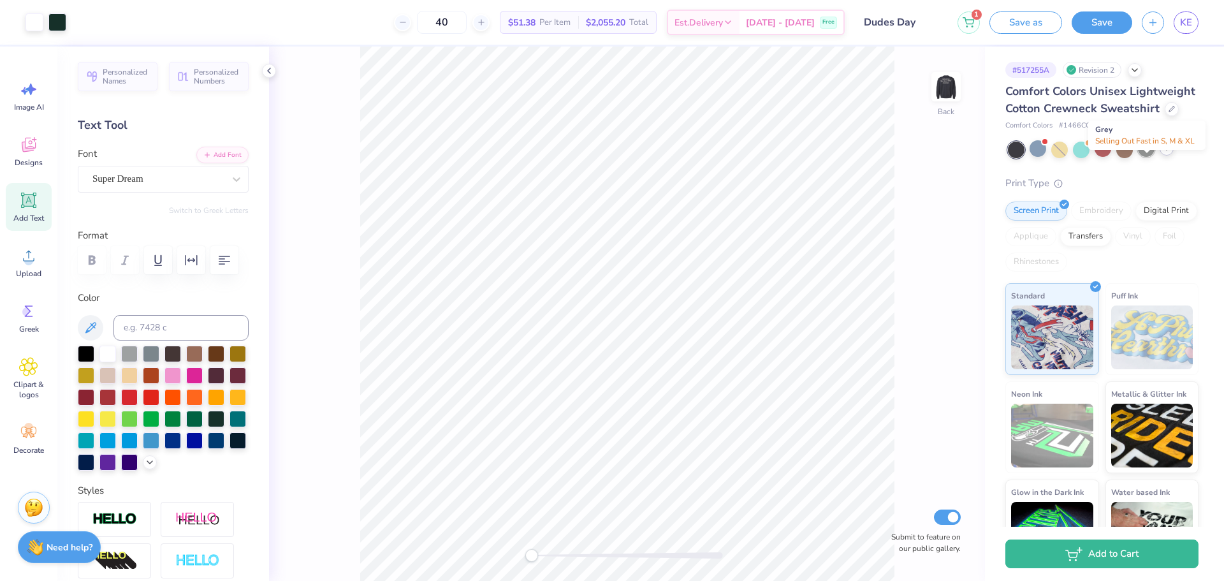
click at [1150, 157] on div at bounding box center [1146, 148] width 17 height 17
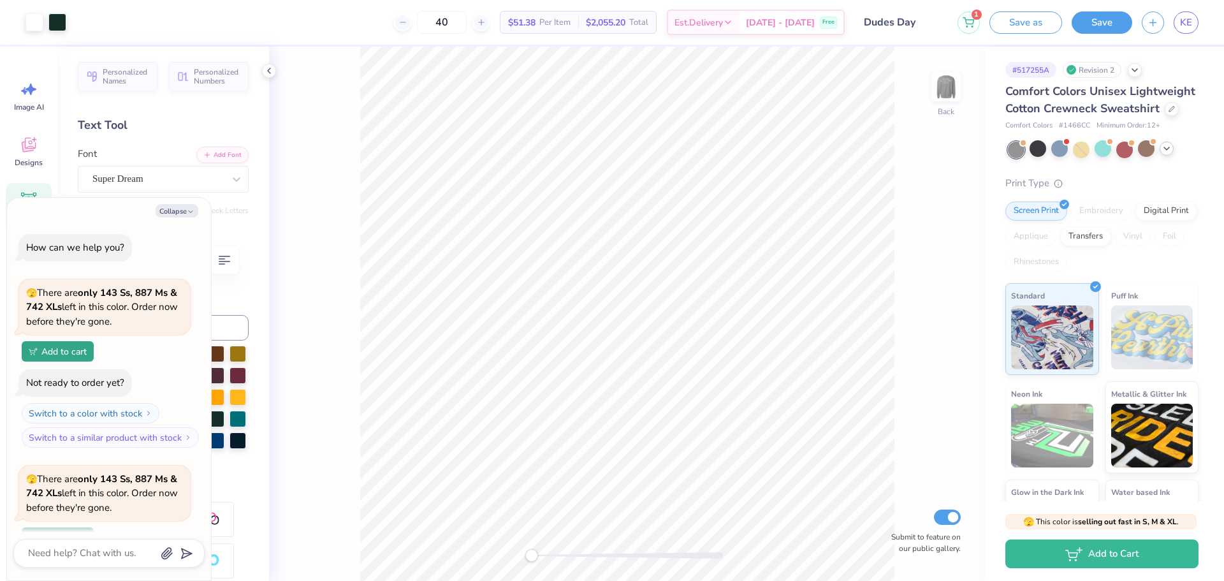
scroll to position [112, 0]
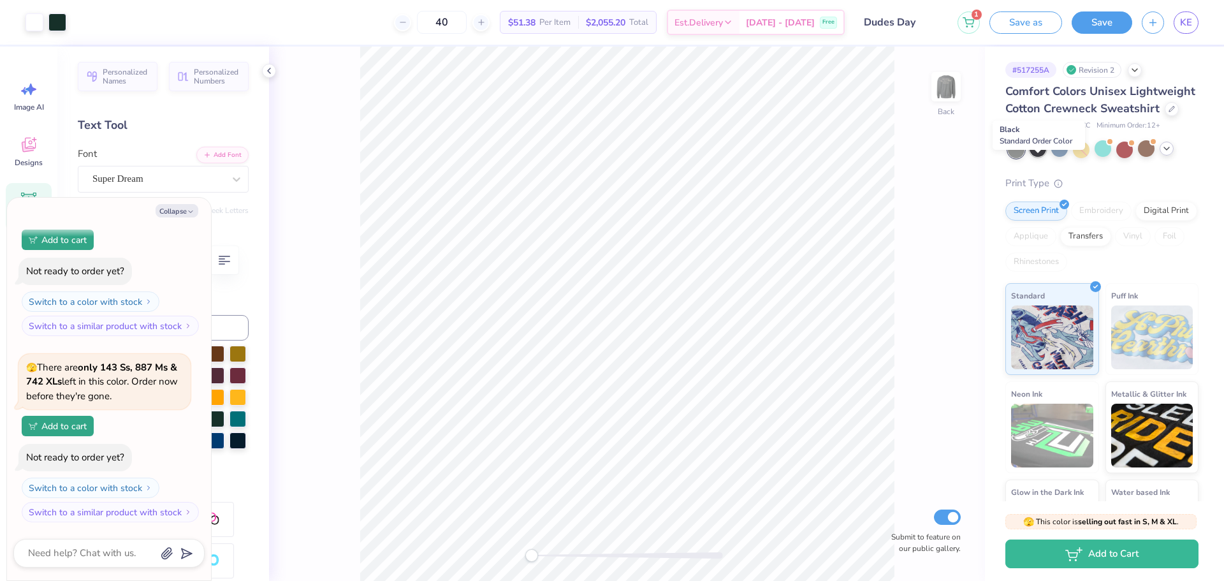
click at [1038, 157] on div at bounding box center [1037, 148] width 17 height 17
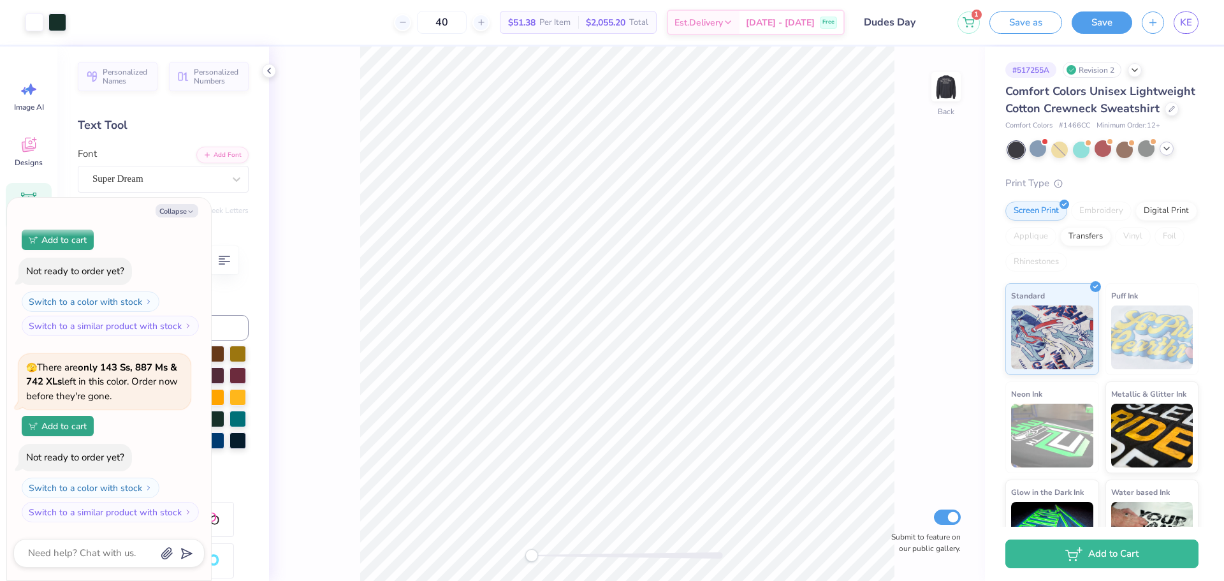
click at [1174, 158] on div at bounding box center [1103, 149] width 191 height 17
click at [1166, 154] on icon at bounding box center [1166, 148] width 10 height 10
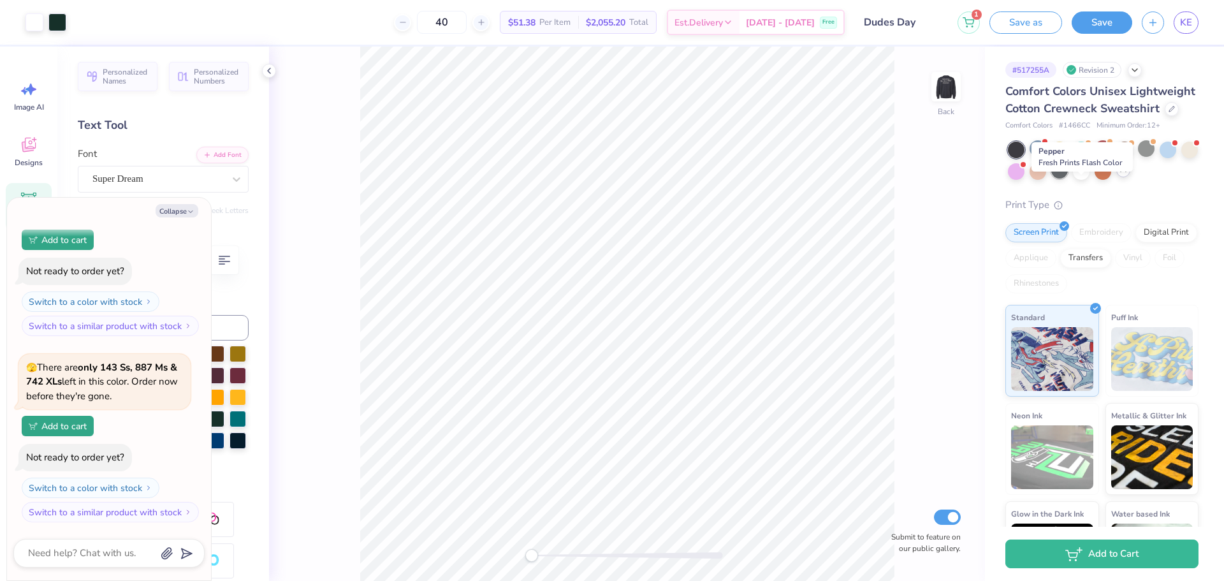
click at [1068, 178] on div at bounding box center [1059, 170] width 17 height 17
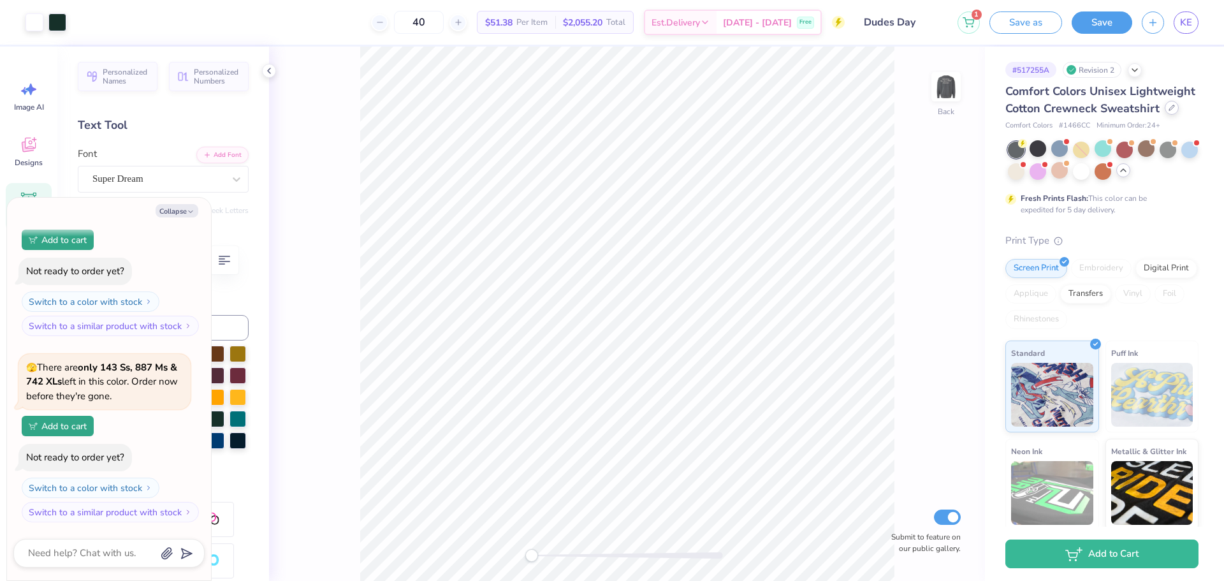
click at [1164, 115] on div at bounding box center [1171, 108] width 14 height 14
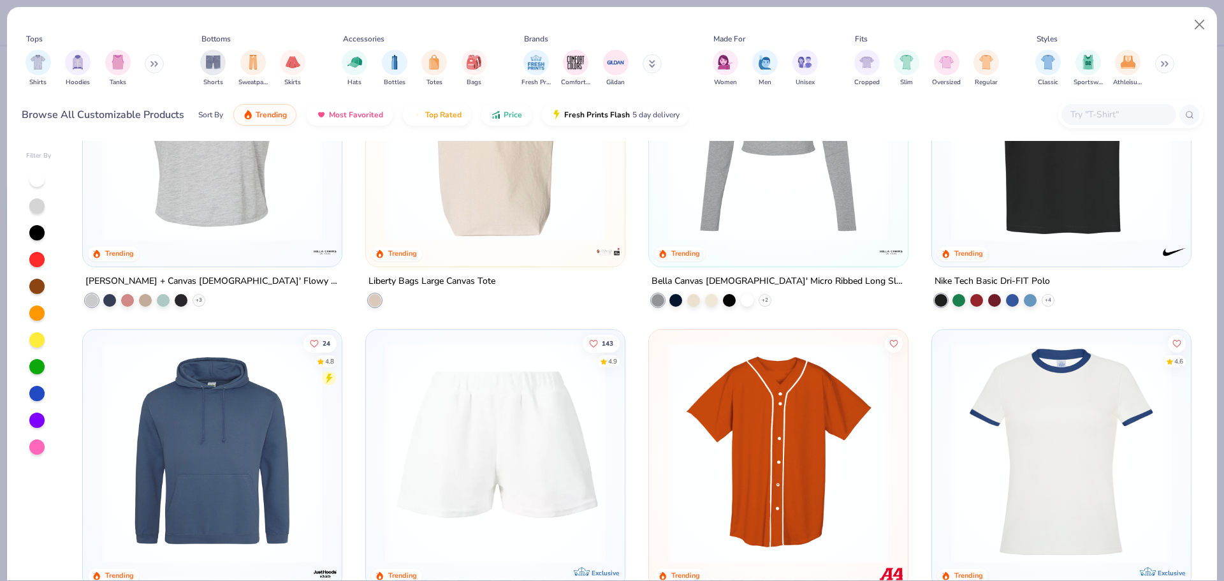
scroll to position [5290, 0]
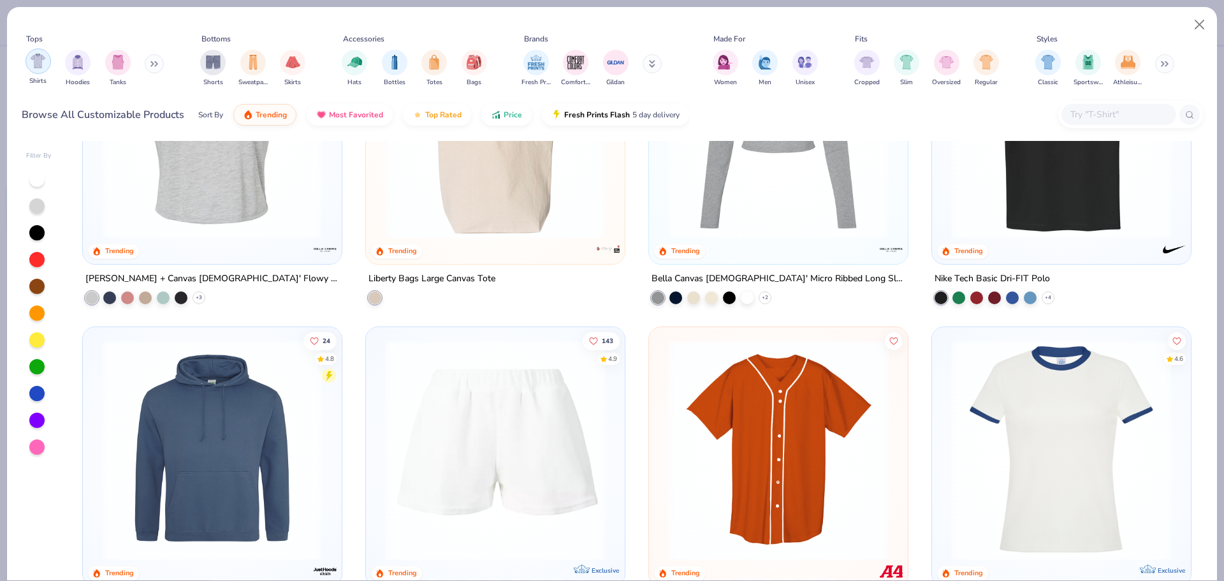
click at [76, 56] on img "filter for Hoodies" at bounding box center [78, 62] width 14 height 15
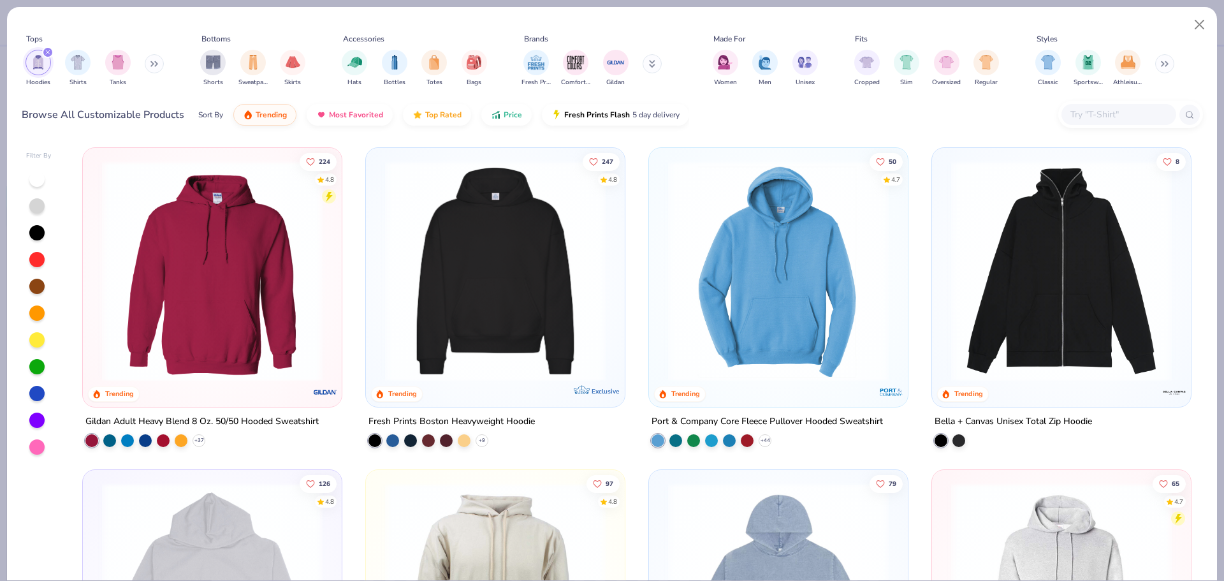
click at [53, 50] on div "filter for Hoodies" at bounding box center [47, 52] width 11 height 11
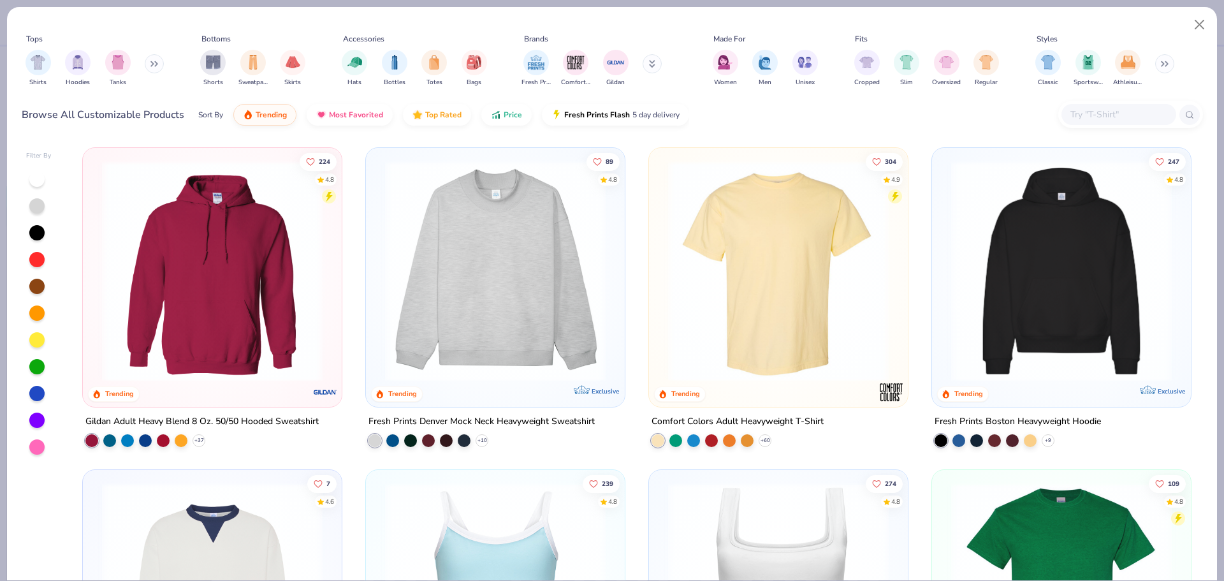
click at [161, 61] on button at bounding box center [154, 63] width 19 height 19
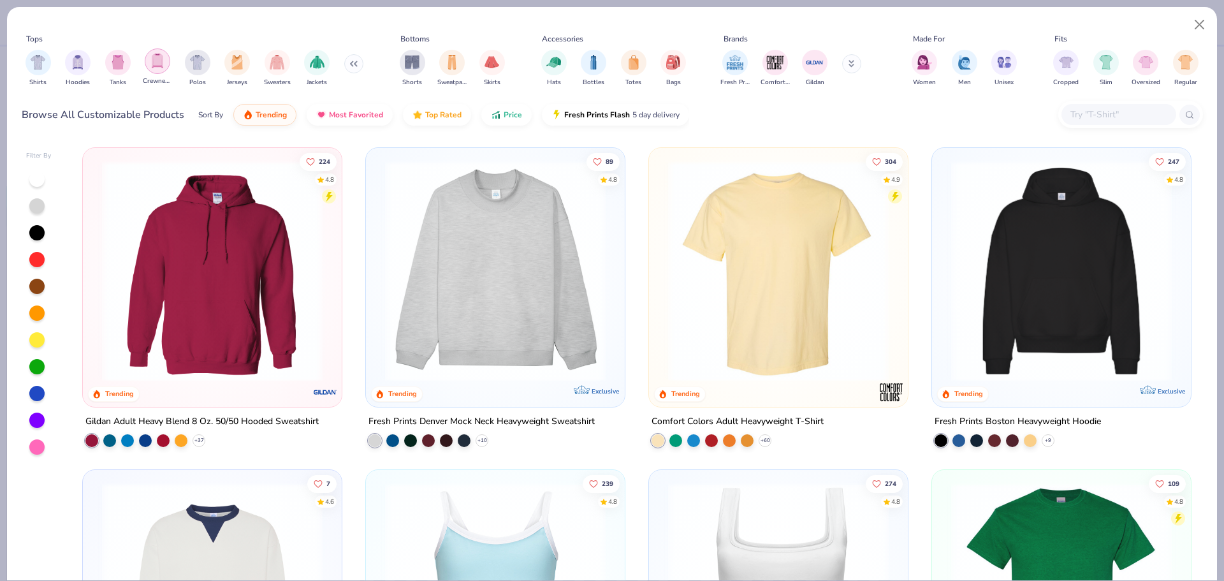
click at [156, 60] on img "filter for Crewnecks" at bounding box center [157, 61] width 14 height 15
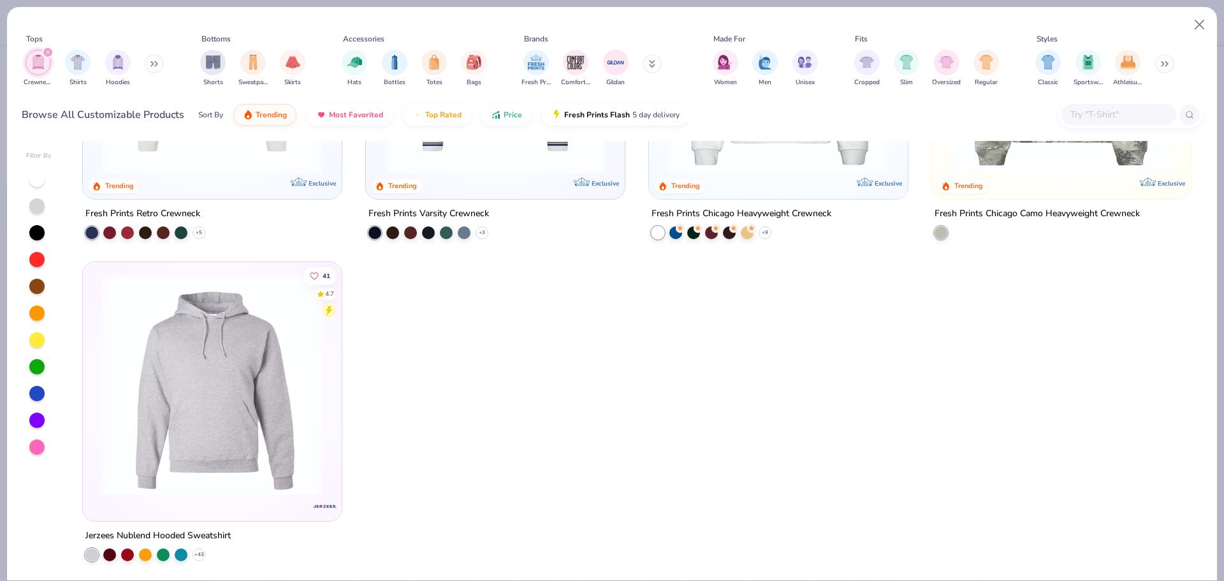
scroll to position [210, 0]
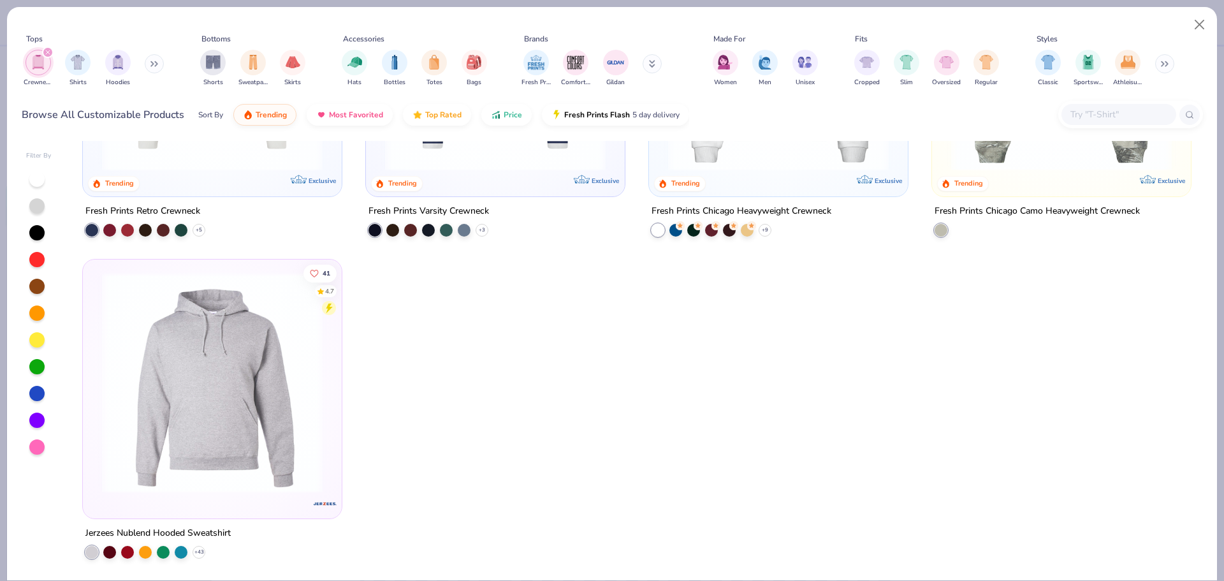
click at [47, 51] on icon "filter for Crewnecks" at bounding box center [48, 52] width 4 height 4
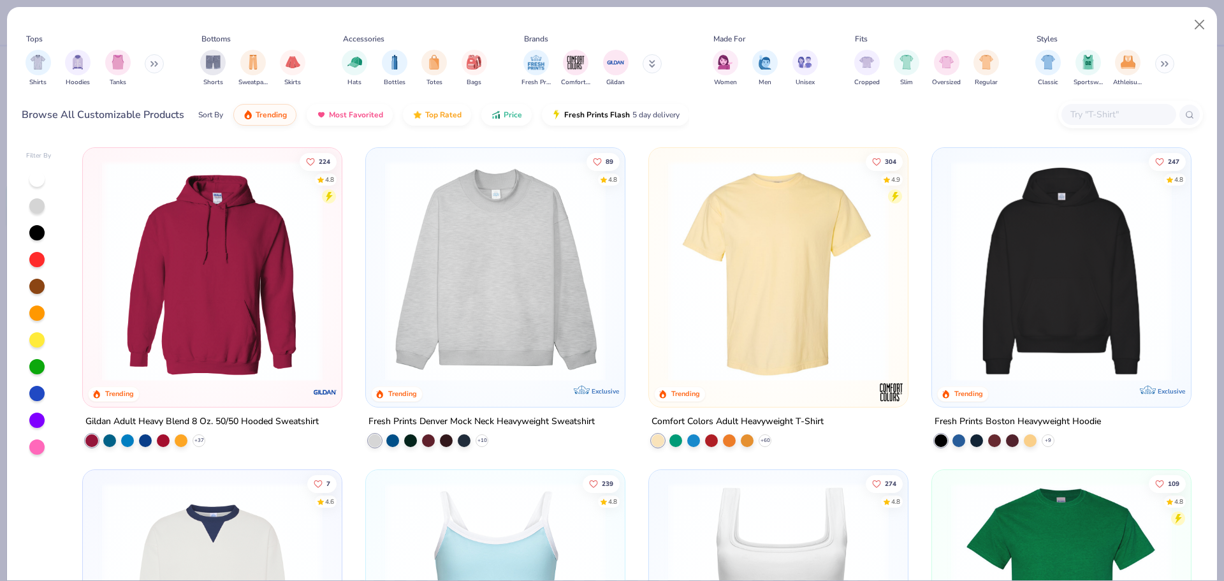
click at [646, 63] on button at bounding box center [651, 63] width 19 height 19
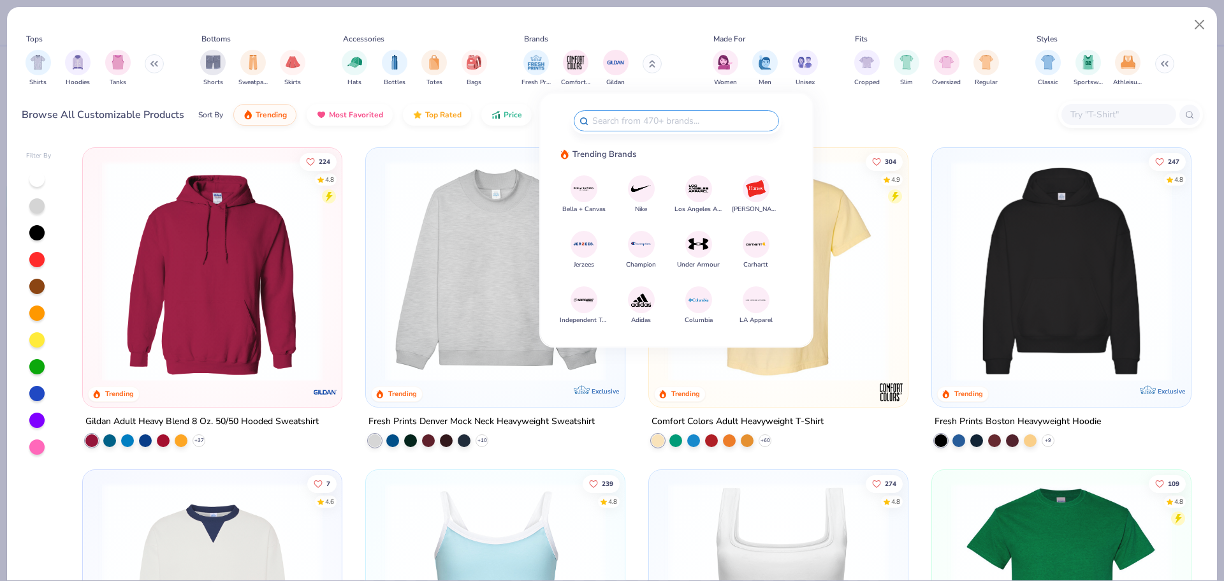
click at [753, 193] on img at bounding box center [755, 188] width 22 height 22
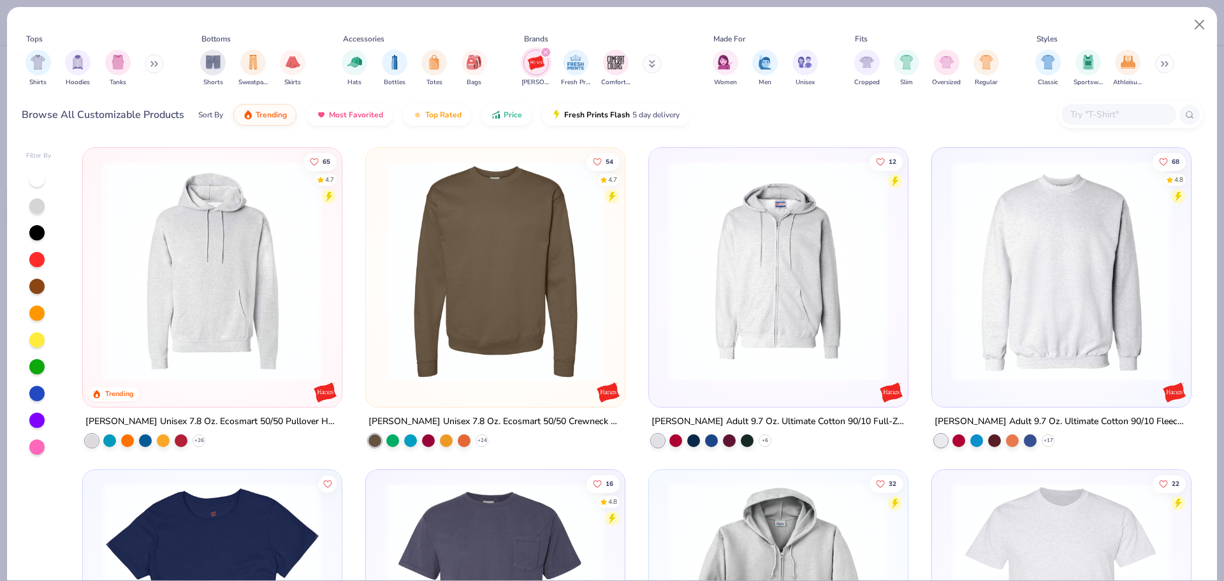
click at [544, 350] on img at bounding box center [495, 271] width 233 height 221
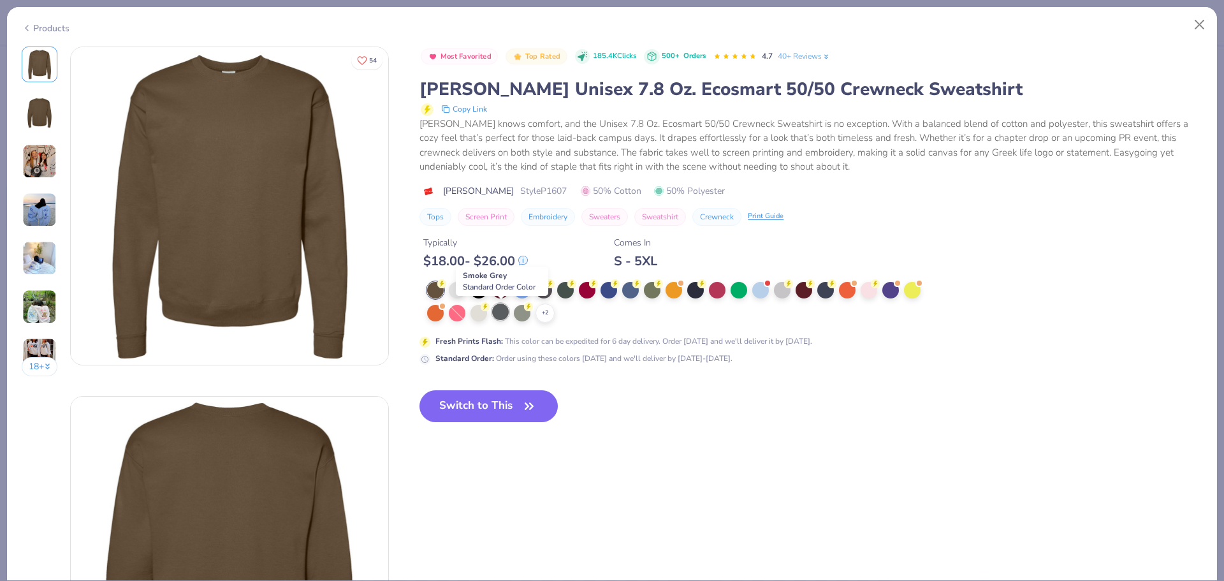
click at [499, 311] on div at bounding box center [500, 311] width 17 height 17
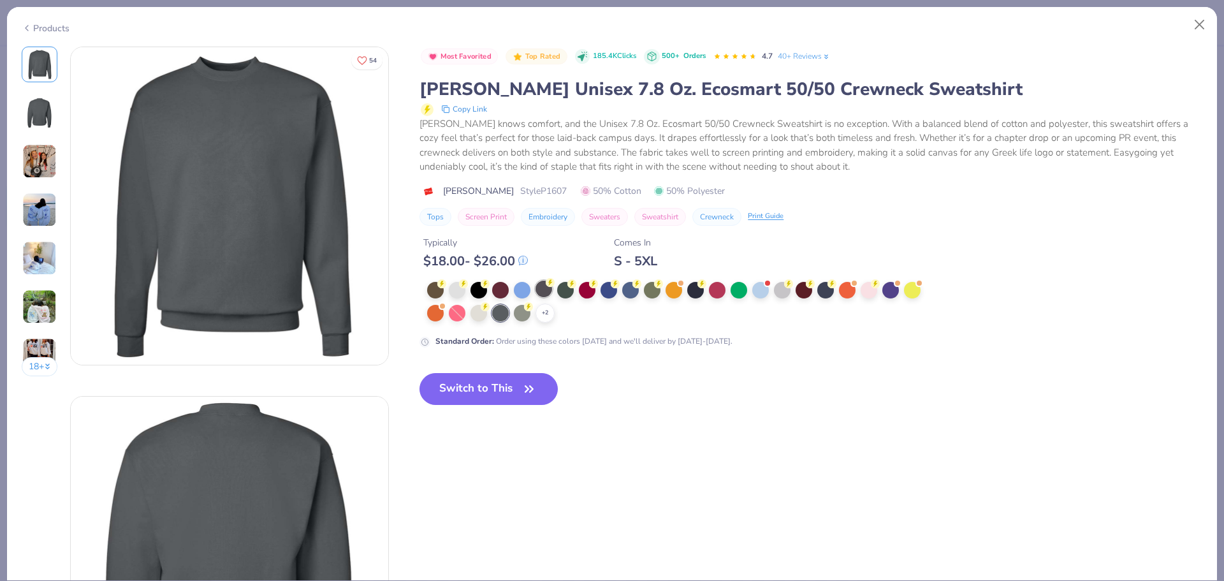
click at [545, 292] on div at bounding box center [543, 288] width 17 height 17
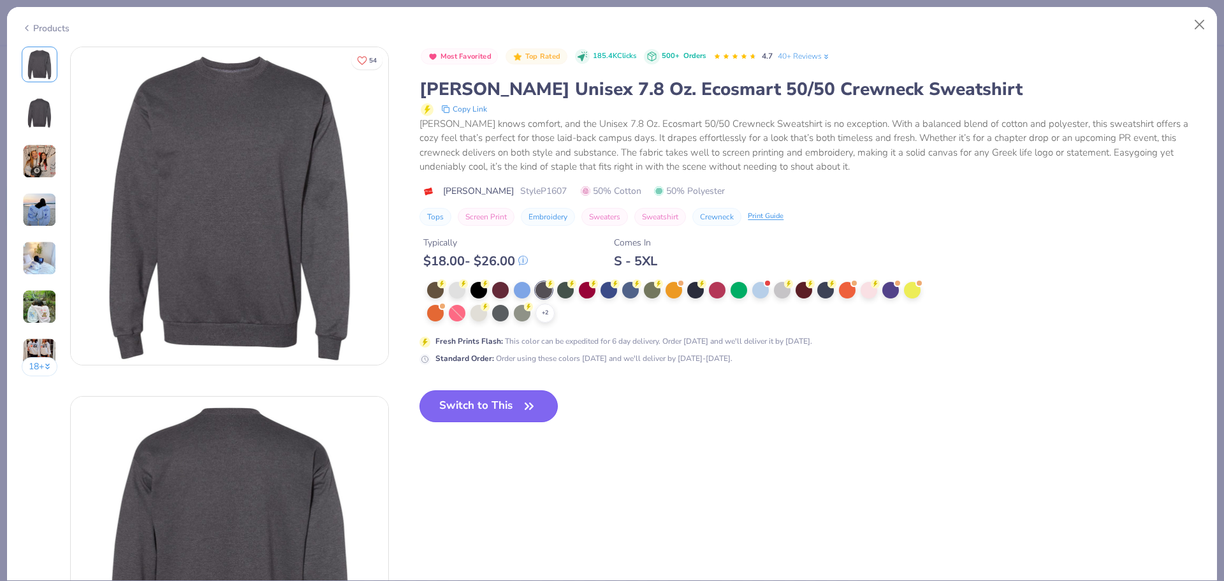
click at [494, 409] on button "Switch to This" at bounding box center [488, 406] width 138 height 32
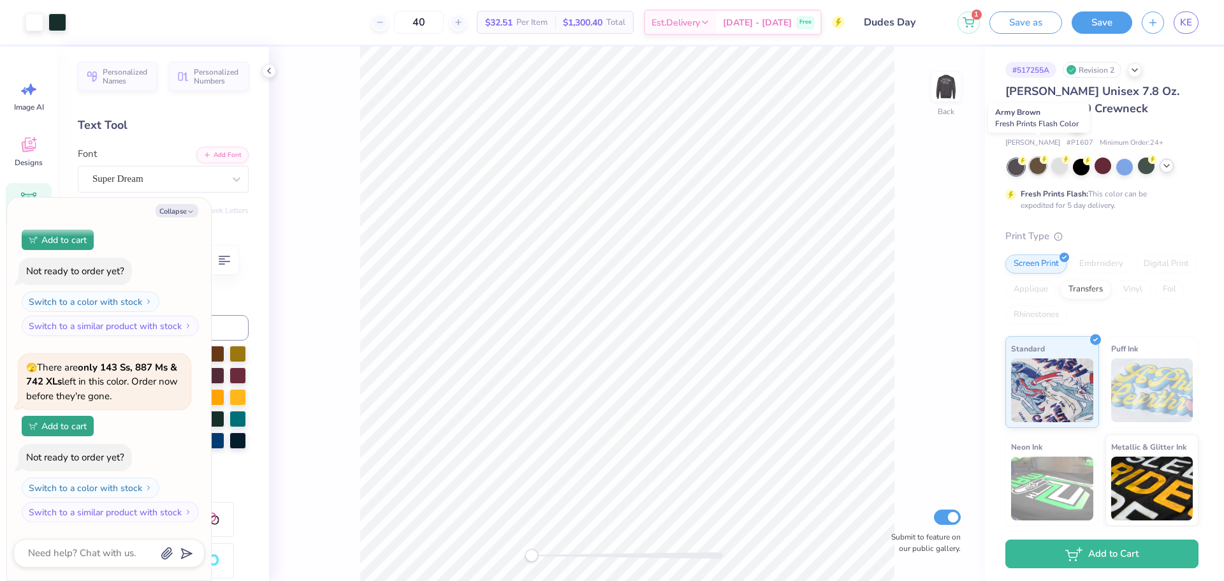
click at [1031, 157] on div at bounding box center [1037, 165] width 17 height 17
click at [1129, 157] on div at bounding box center [1124, 165] width 17 height 17
click at [1163, 159] on div at bounding box center [1166, 166] width 14 height 14
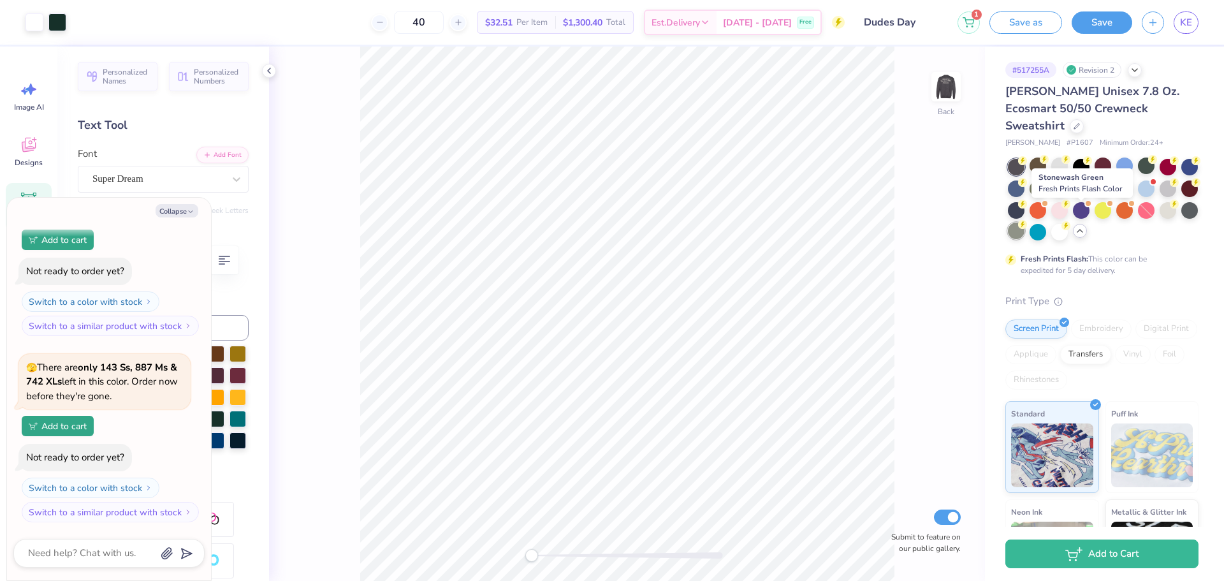
click at [1024, 222] on div at bounding box center [1016, 230] width 17 height 17
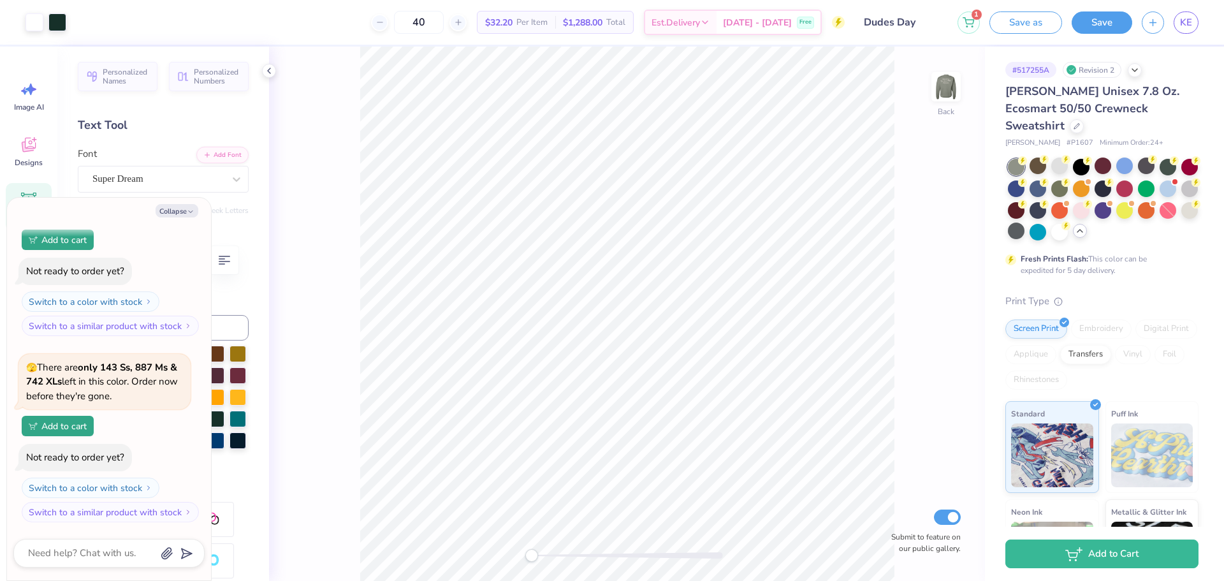
click at [1049, 220] on div at bounding box center [1103, 200] width 191 height 82
click at [1181, 217] on div at bounding box center [1189, 209] width 17 height 17
click at [1191, 185] on circle at bounding box center [1195, 181] width 9 height 9
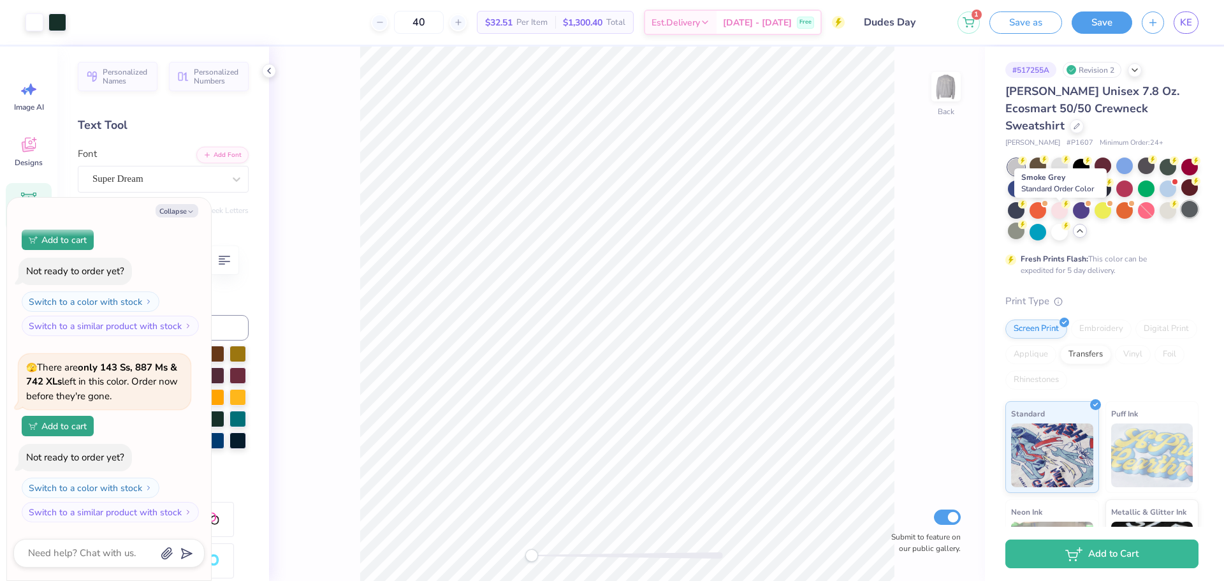
click at [1181, 215] on div at bounding box center [1189, 209] width 17 height 17
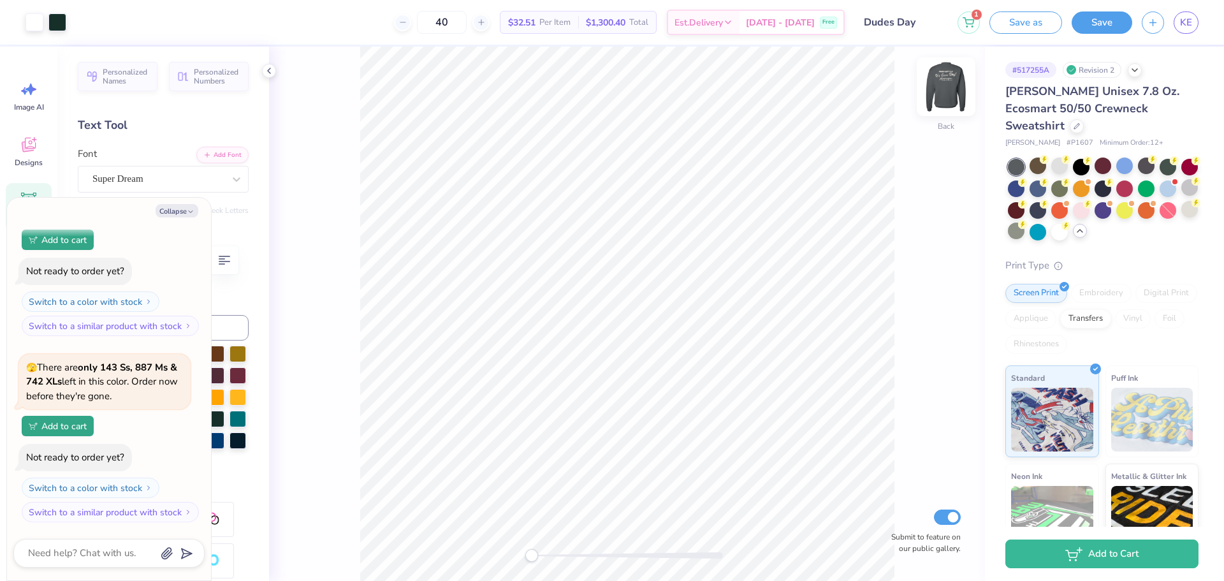
click at [932, 86] on img at bounding box center [945, 86] width 51 height 51
click at [933, 86] on img at bounding box center [945, 86] width 25 height 25
click at [1133, 201] on div at bounding box center [1124, 209] width 17 height 17
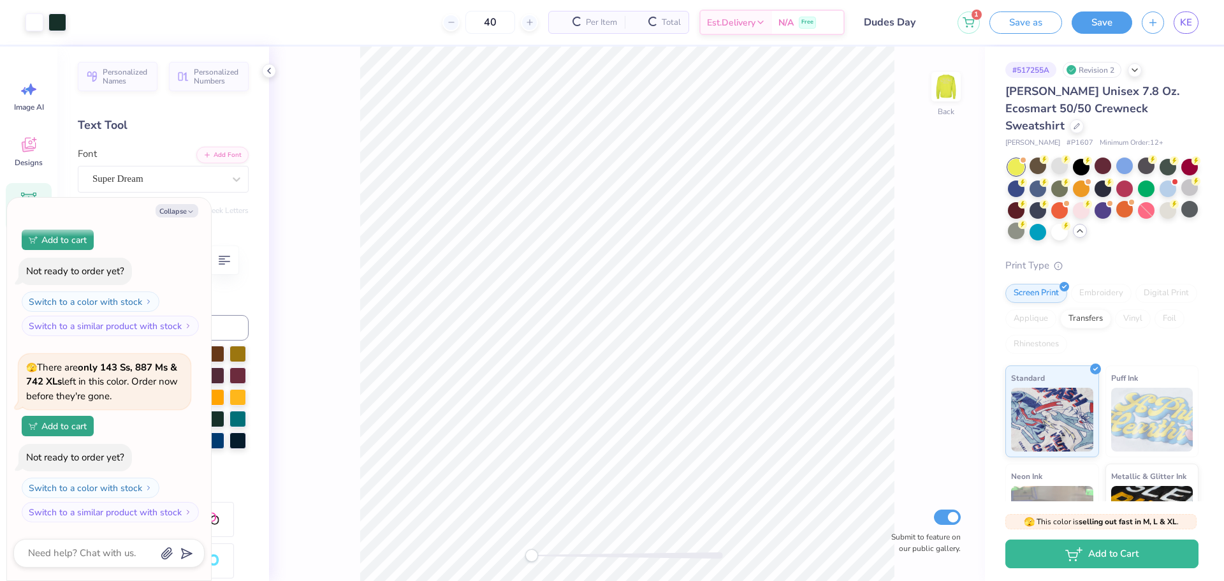
scroll to position [298, 0]
click at [1134, 196] on div at bounding box center [1103, 200] width 191 height 82
click at [1111, 201] on div at bounding box center [1102, 209] width 17 height 17
click at [1159, 194] on div at bounding box center [1167, 187] width 17 height 17
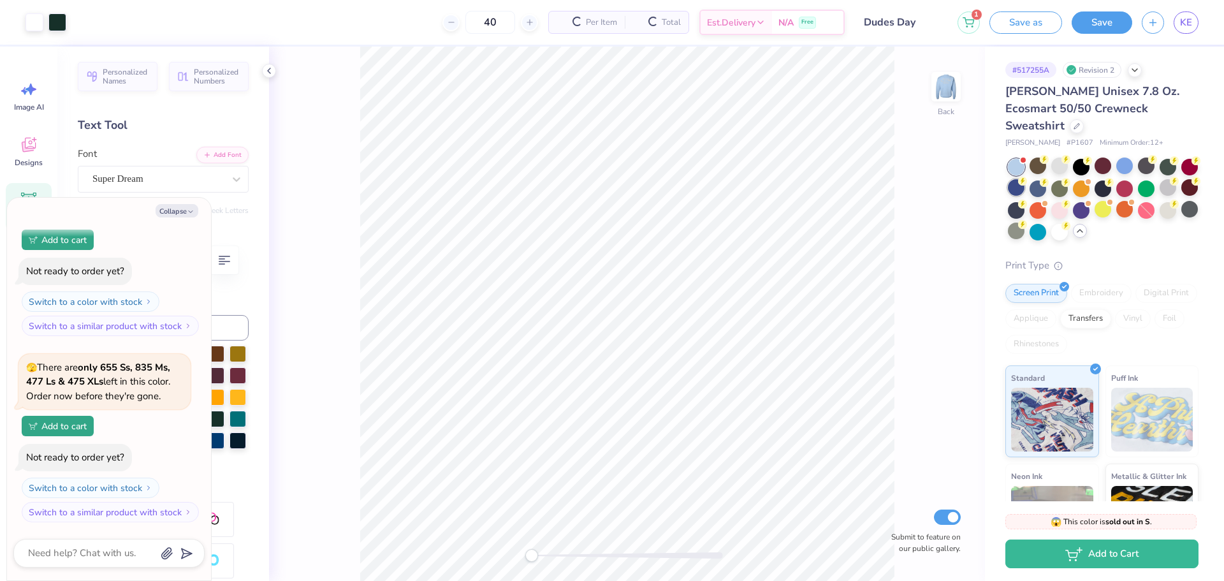
scroll to position [684, 0]
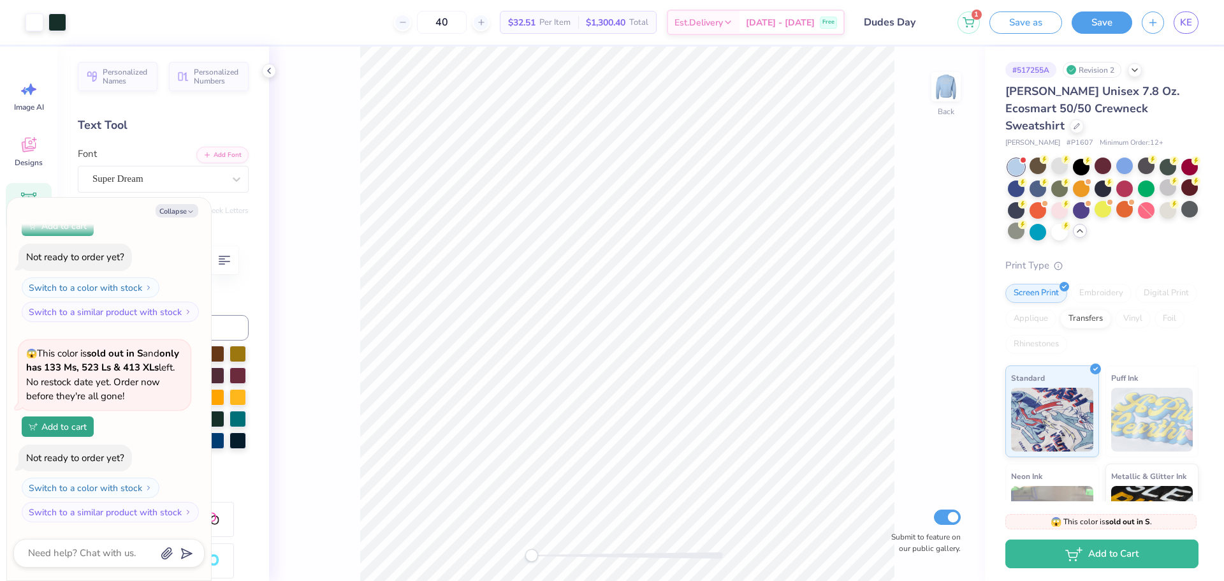
click at [1048, 170] on div at bounding box center [1103, 200] width 191 height 82
click at [1164, 157] on div at bounding box center [1167, 165] width 17 height 17
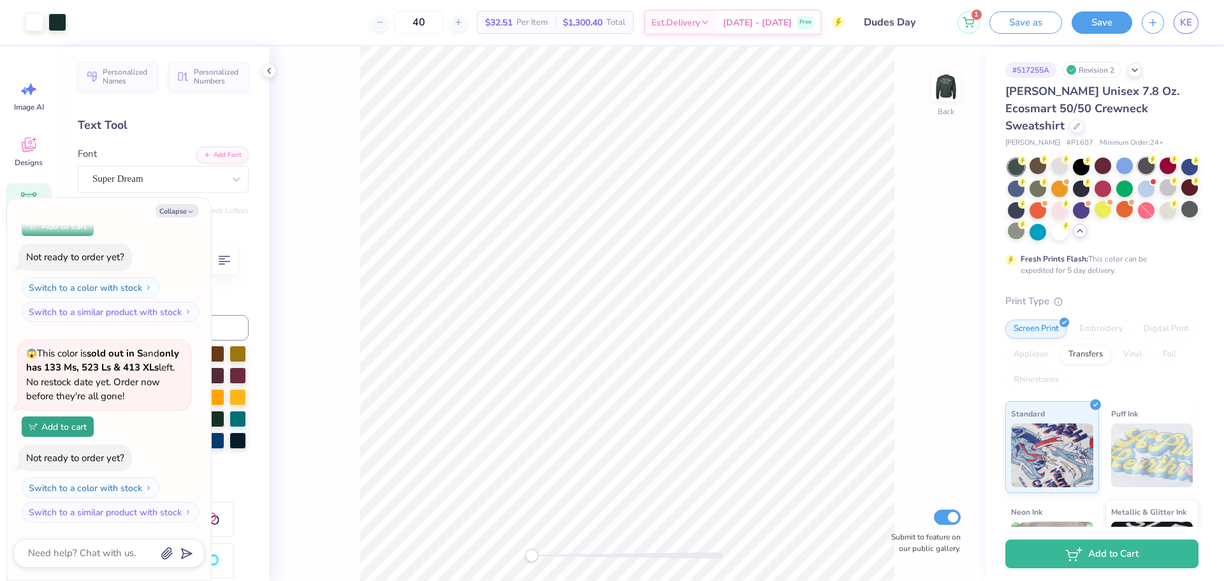
click at [1138, 157] on div at bounding box center [1146, 165] width 17 height 17
click at [1078, 157] on div at bounding box center [1081, 165] width 17 height 17
click at [1181, 208] on div at bounding box center [1189, 209] width 17 height 17
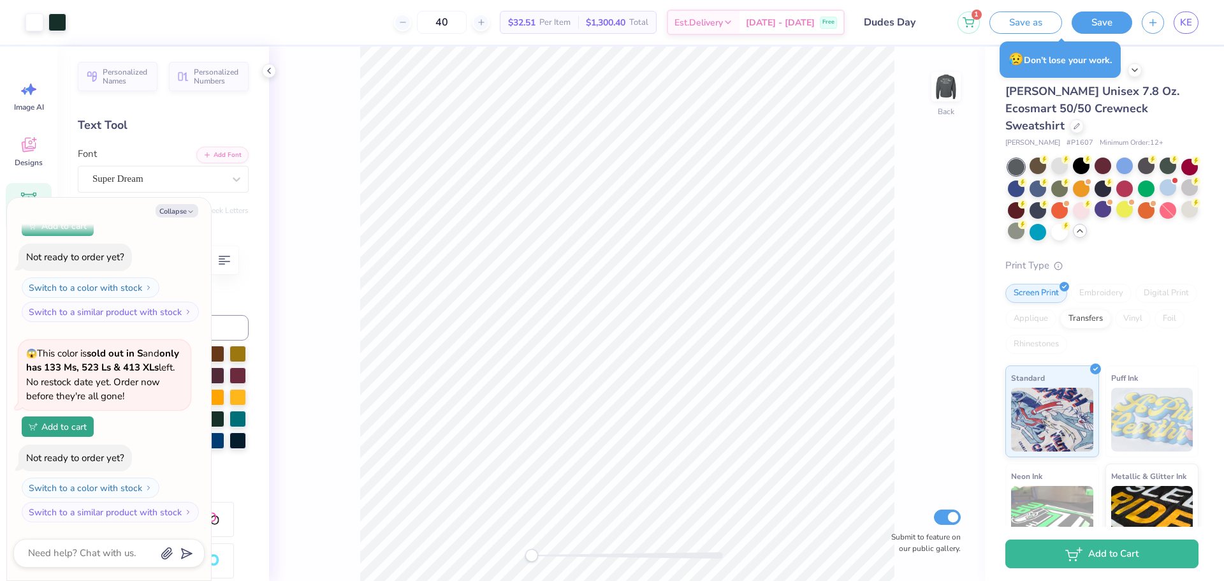
type textarea "x"
